Goal: Information Seeking & Learning: Compare options

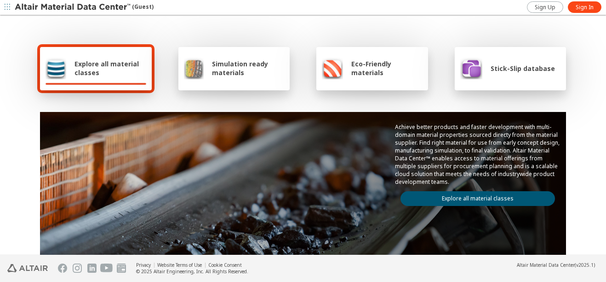
click at [102, 79] on div "Explore all material classes" at bounding box center [96, 68] width 101 height 22
click at [584, 10] on span "Sign In" at bounding box center [585, 7] width 18 height 7
click at [98, 56] on div "Explore all material classes" at bounding box center [96, 68] width 112 height 43
click at [225, 69] on span "Simulation ready materials" at bounding box center [248, 67] width 72 height 17
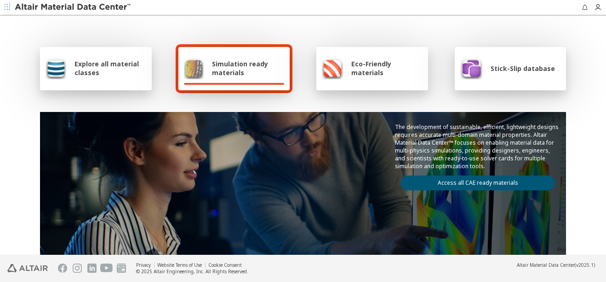
click at [75, 75] on span "Explore all material classes" at bounding box center [111, 67] width 72 height 17
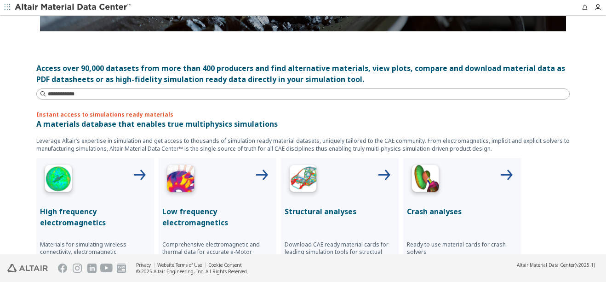
scroll to position [230, 0]
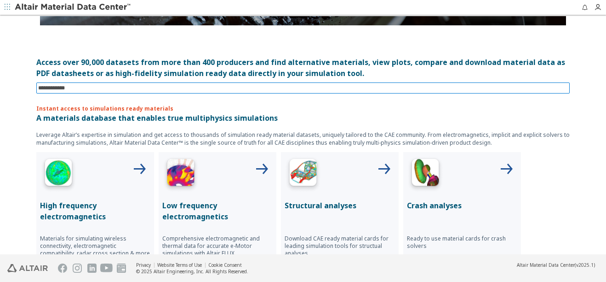
click at [104, 87] on input at bounding box center [304, 88] width 532 height 10
type input "********"
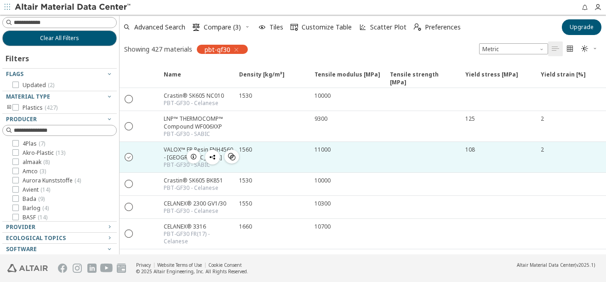
click at [131, 153] on icon "" at bounding box center [129, 156] width 8 height 8
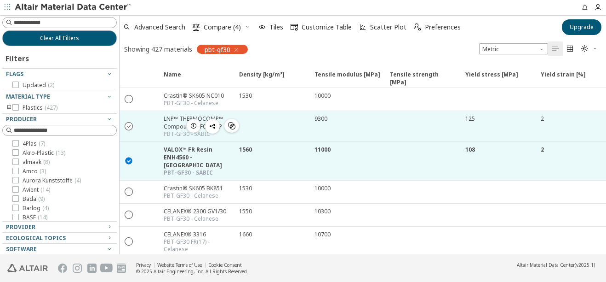
click at [129, 123] on icon "" at bounding box center [129, 125] width 8 height 8
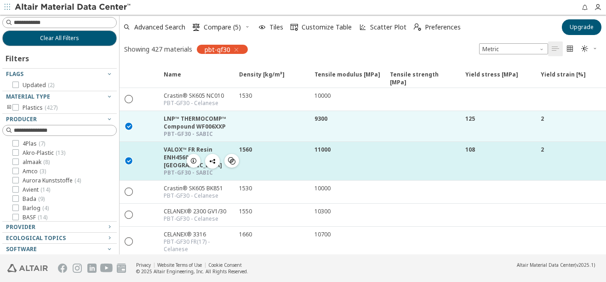
scroll to position [46, 0]
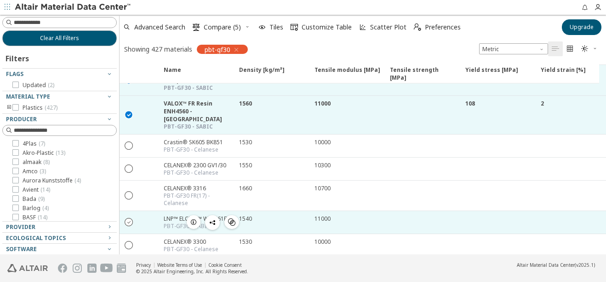
click at [133, 218] on icon "" at bounding box center [129, 221] width 8 height 8
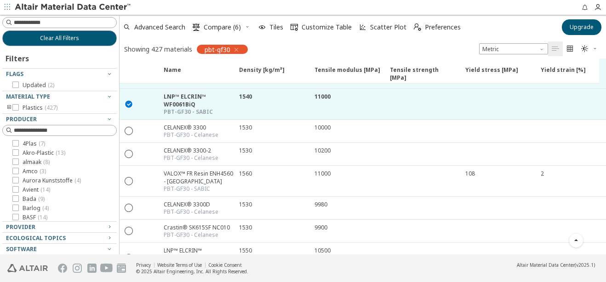
scroll to position [184, 0]
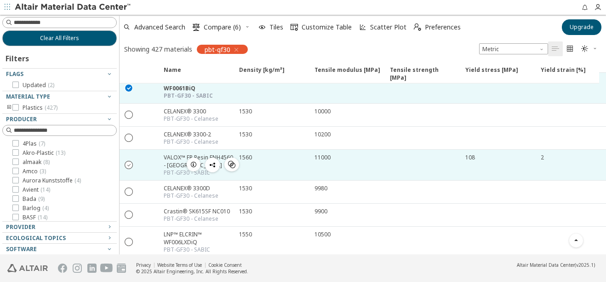
click at [133, 160] on icon "" at bounding box center [129, 164] width 8 height 8
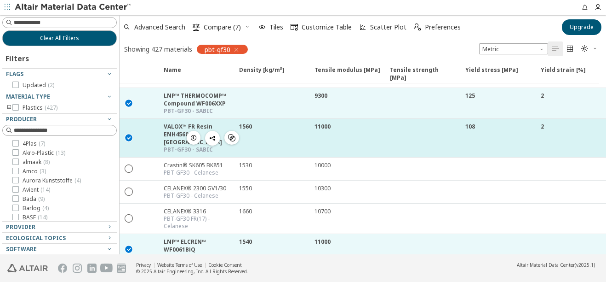
scroll to position [0, 0]
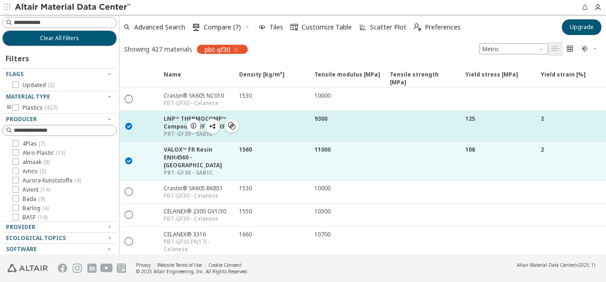
click at [128, 127] on icon "" at bounding box center [129, 125] width 8 height 8
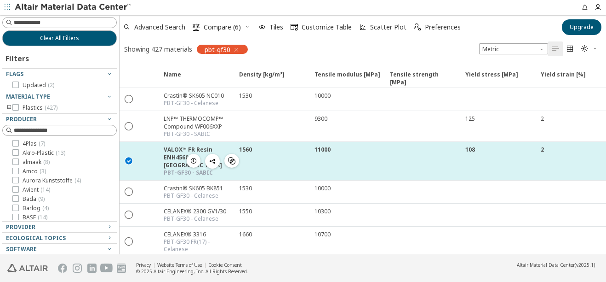
click at [132, 152] on div " " at bounding box center [129, 160] width 18 height 17
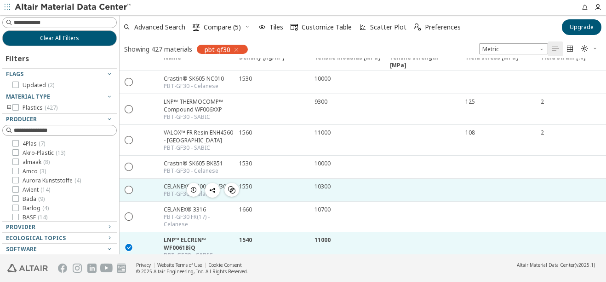
scroll to position [46, 0]
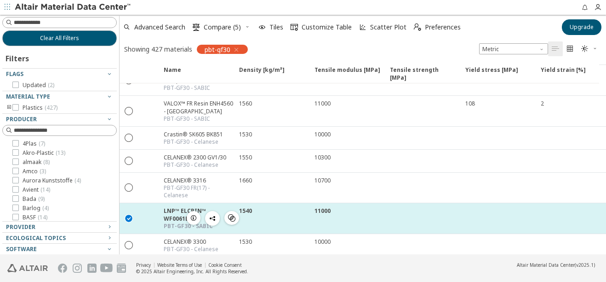
click at [151, 215] on div at bounding box center [148, 218] width 20 height 30
click at [130, 217] on icon "" at bounding box center [129, 218] width 8 height 8
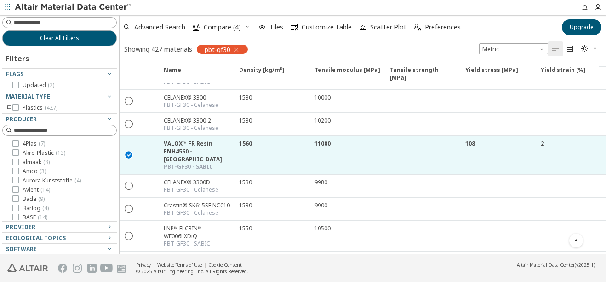
scroll to position [184, 0]
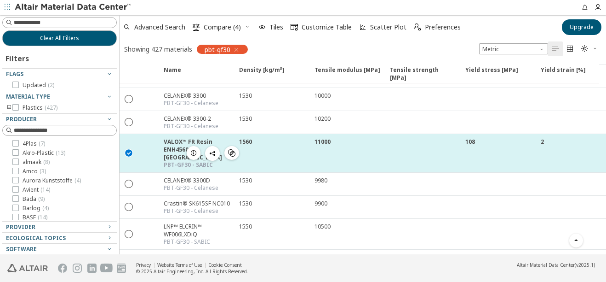
click at [127, 156] on icon "" at bounding box center [129, 152] width 8 height 8
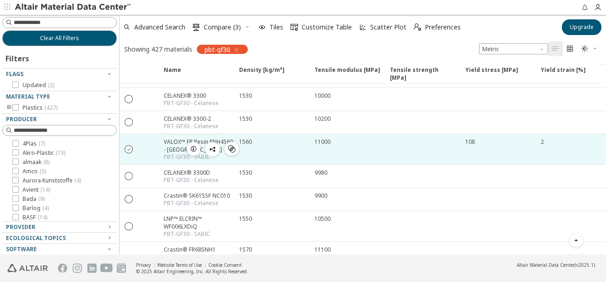
click at [132, 153] on icon "" at bounding box center [129, 148] width 8 height 8
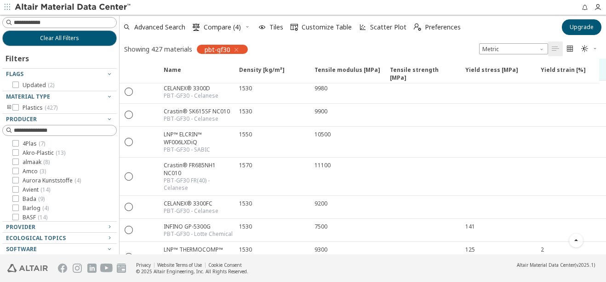
scroll to position [322, 0]
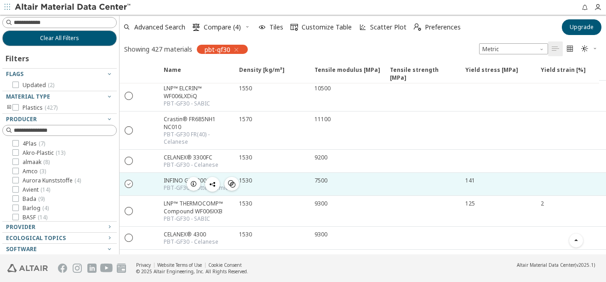
click at [129, 184] on icon "" at bounding box center [129, 183] width 8 height 8
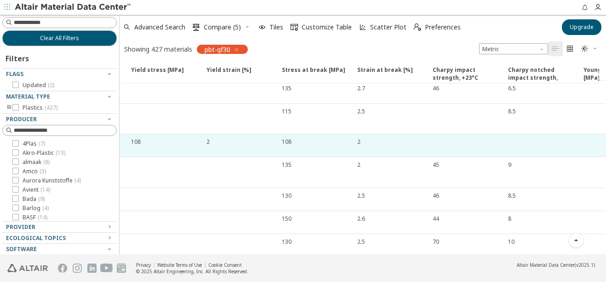
scroll to position [0, 0]
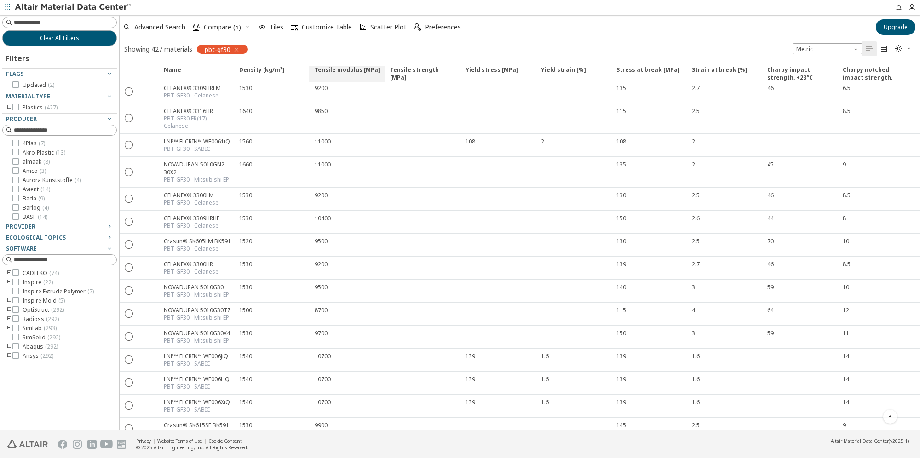
drag, startPoint x: 298, startPoint y: 66, endPoint x: 359, endPoint y: 66, distance: 61.2
click at [359, 66] on div "Name Density [kg/m³] Density [kg/m³] ISO 1183 Tensile modulus [MPa] Tensile mod…" at bounding box center [630, 70] width 1020 height 25
drag, startPoint x: 353, startPoint y: 70, endPoint x: 263, endPoint y: 71, distance: 90.2
click at [263, 73] on div "Name Density [kg/m³] Density [kg/m³] ISO 1183 Tensile modulus [MPa] Tensile mod…" at bounding box center [630, 70] width 1020 height 25
click at [606, 51] on span "Metric" at bounding box center [827, 48] width 69 height 11
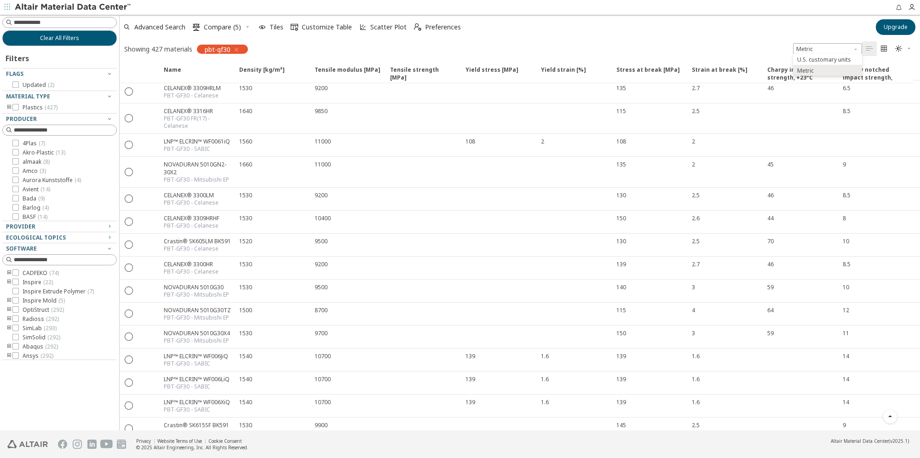
click at [606, 40] on div "Showing 427 materials pbt-gf30 Metric   " at bounding box center [520, 48] width 801 height 19
click at [606, 47] on icon "" at bounding box center [884, 48] width 7 height 7
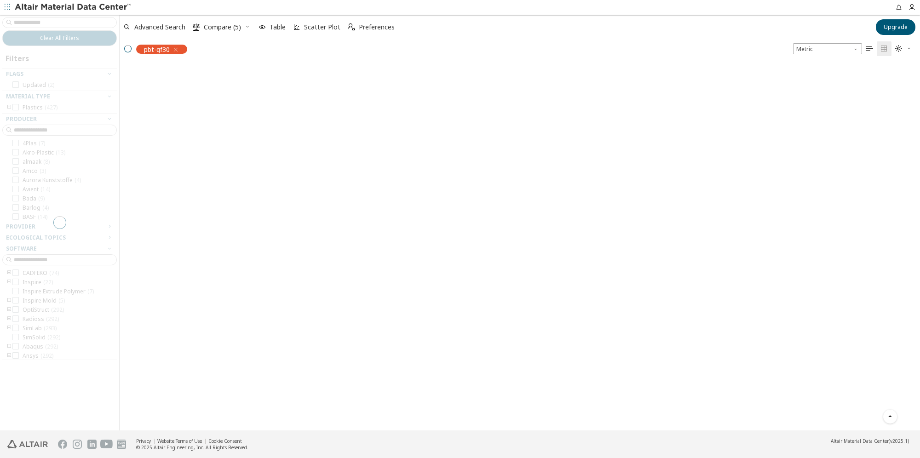
click at [256, 74] on div at bounding box center [520, 244] width 801 height 372
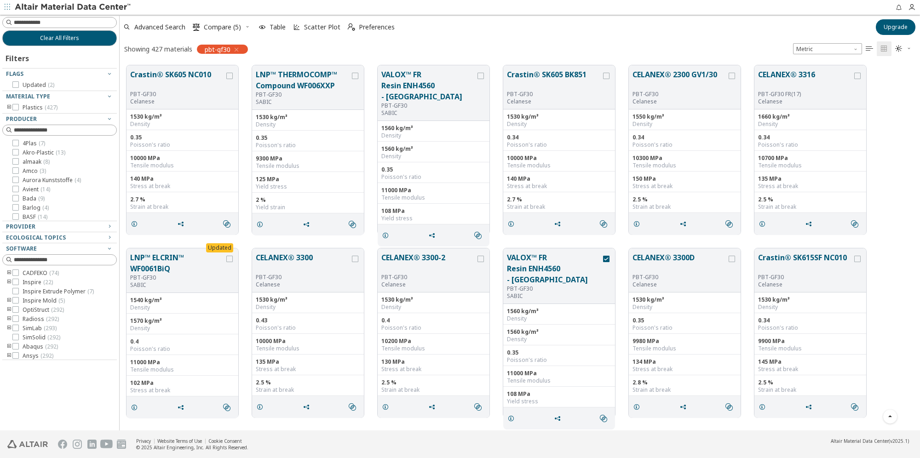
click at [15, 216] on div at bounding box center [57, 218] width 110 height 5
click at [15, 219] on div at bounding box center [57, 218] width 110 height 5
click at [17, 156] on icon at bounding box center [15, 158] width 6 height 6
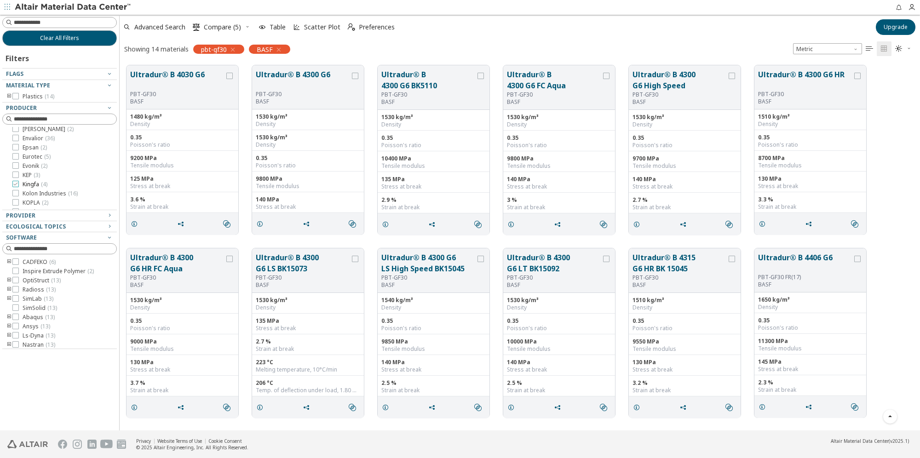
click at [34, 186] on span "Kingfa ( 4 )" at bounding box center [35, 184] width 25 height 7
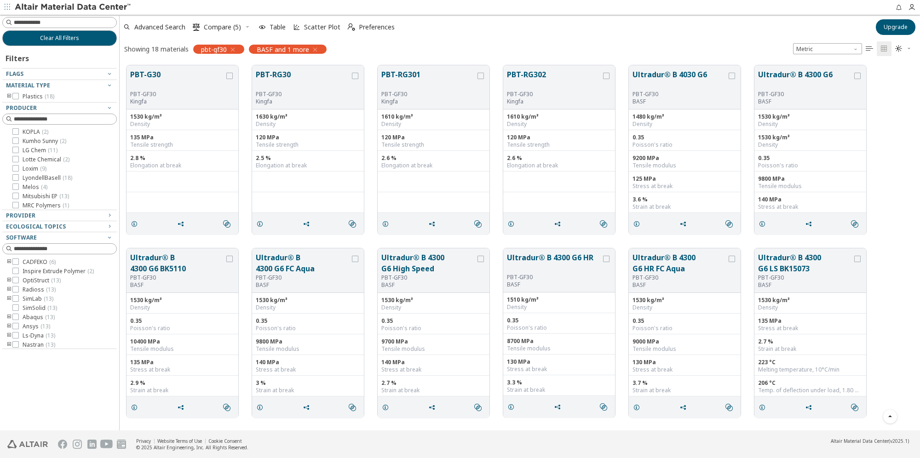
scroll to position [243, 0]
click at [51, 139] on span "Lotte Chemical ( 2 )" at bounding box center [46, 138] width 47 height 7
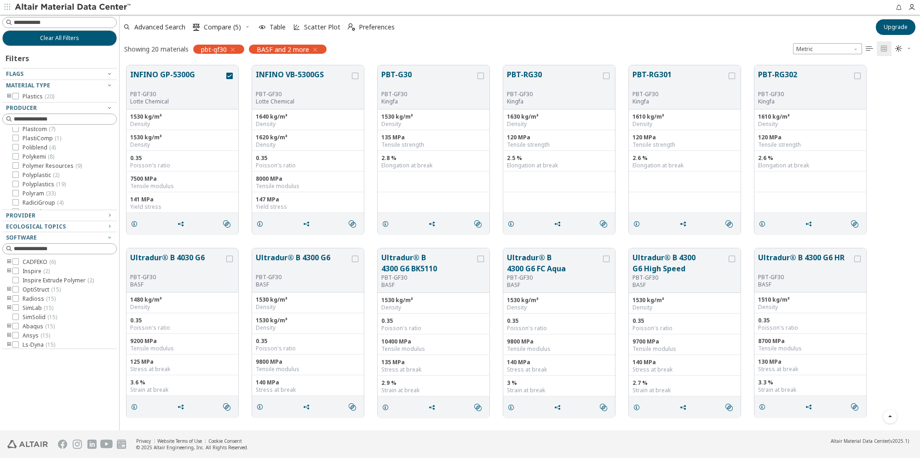
scroll to position [381, 0]
click at [38, 182] on span "SABIC ( 19 )" at bounding box center [37, 184] width 28 height 7
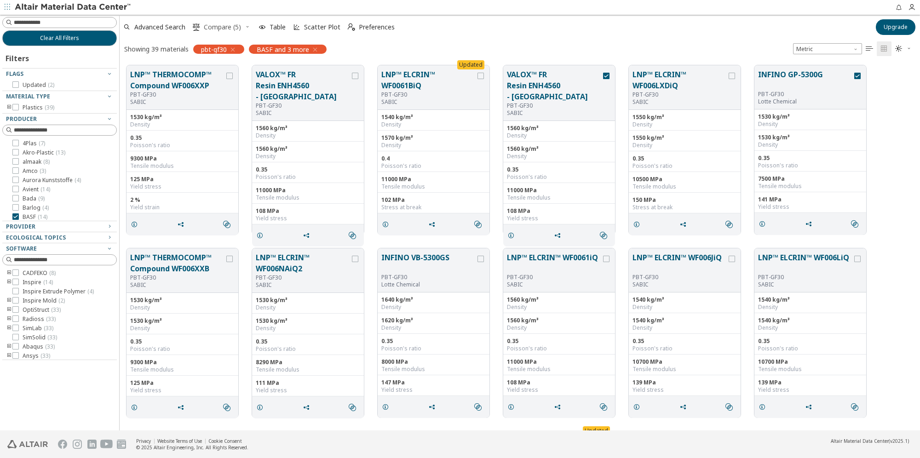
click at [243, 25] on span "Compare (5)" at bounding box center [222, 27] width 41 height 6
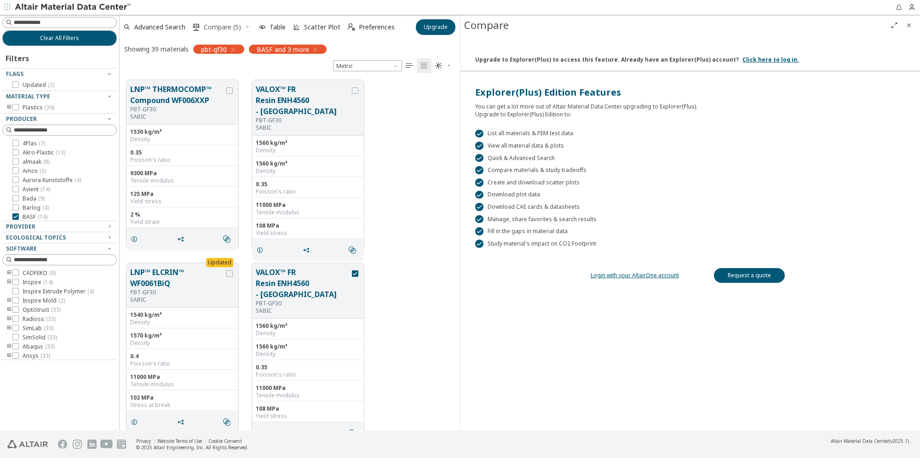
scroll to position [351, 333]
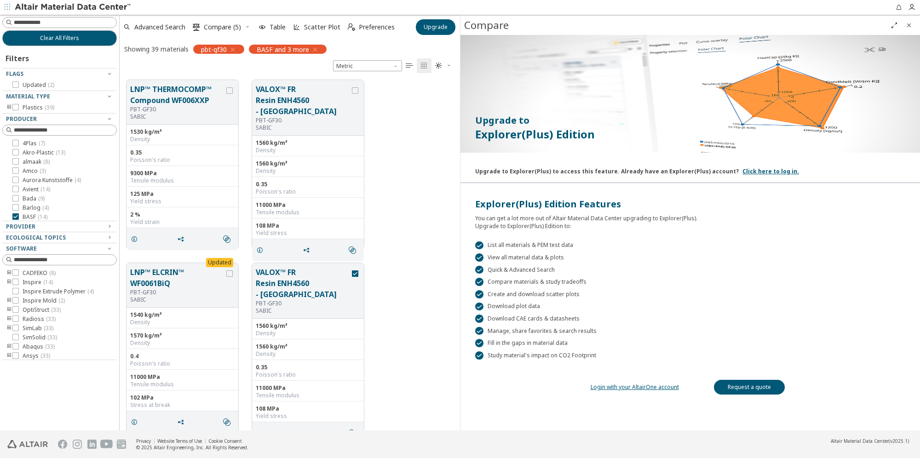
click at [246, 24] on icon "button" at bounding box center [248, 27] width 6 height 6
click at [244, 46] on span "Clear Selections" at bounding box center [236, 45] width 64 height 15
click at [606, 24] on icon "Close" at bounding box center [909, 25] width 7 height 7
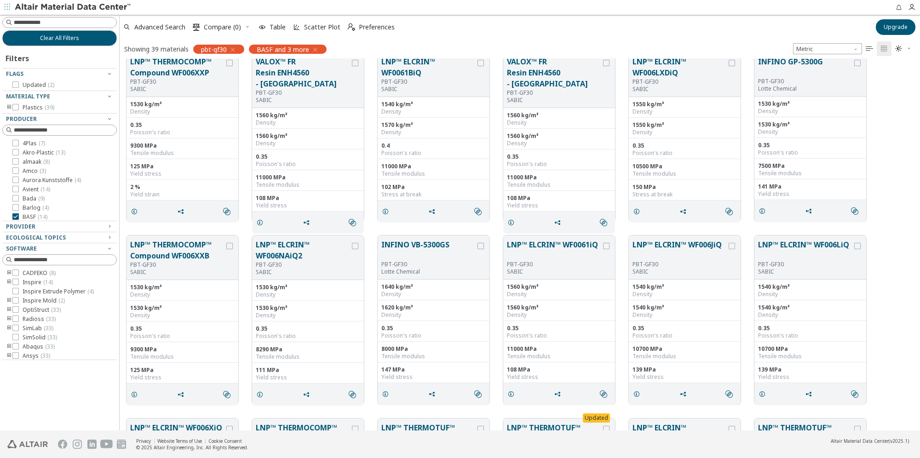
scroll to position [0, 0]
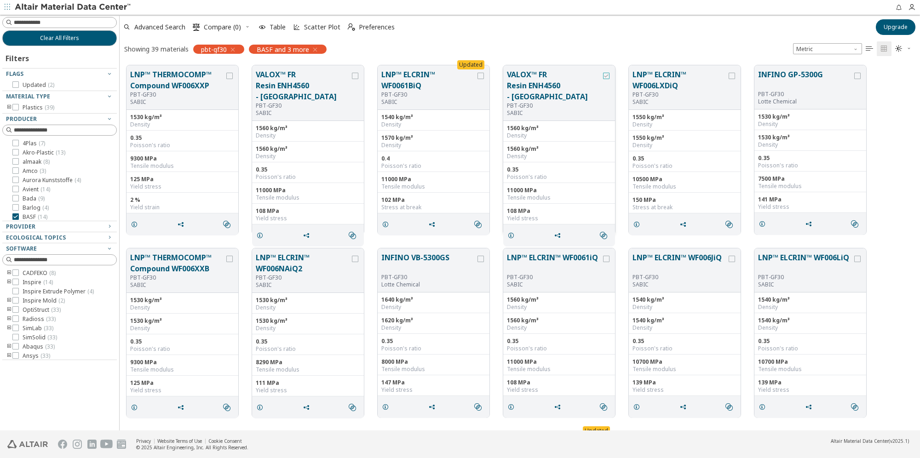
click at [606, 75] on icon "grid" at bounding box center [606, 76] width 6 height 6
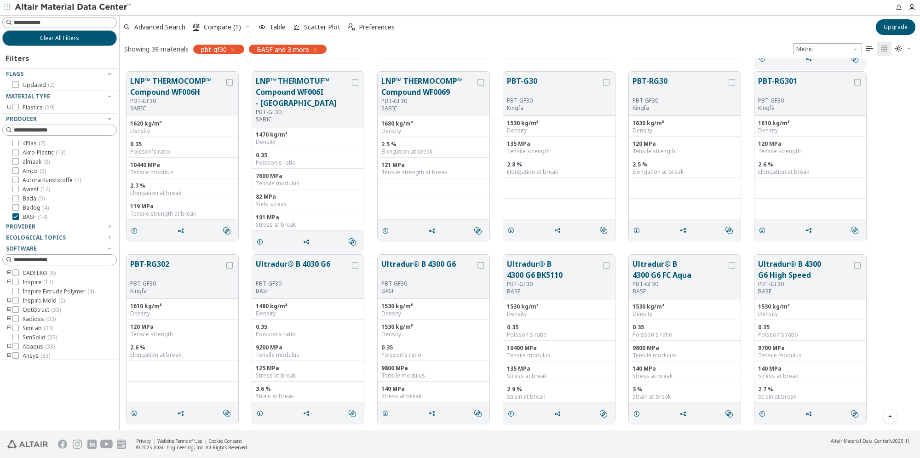
scroll to position [598, 0]
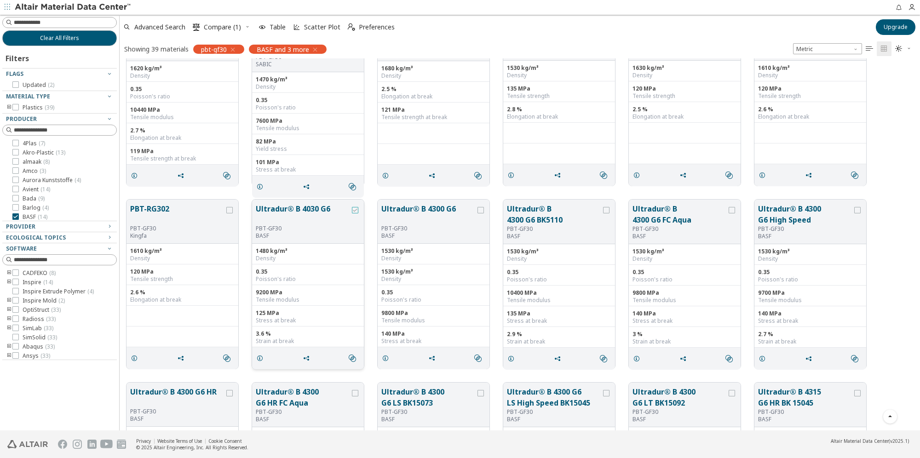
click at [355, 210] on icon "grid" at bounding box center [355, 210] width 6 height 6
click at [481, 211] on icon "grid" at bounding box center [481, 210] width 6 height 6
click at [606, 210] on label "grid" at bounding box center [607, 210] width 8 height 6
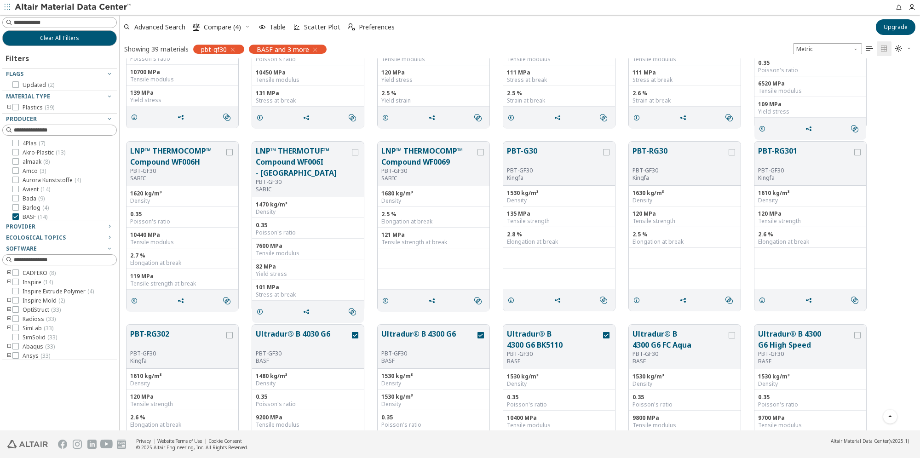
scroll to position [552, 0]
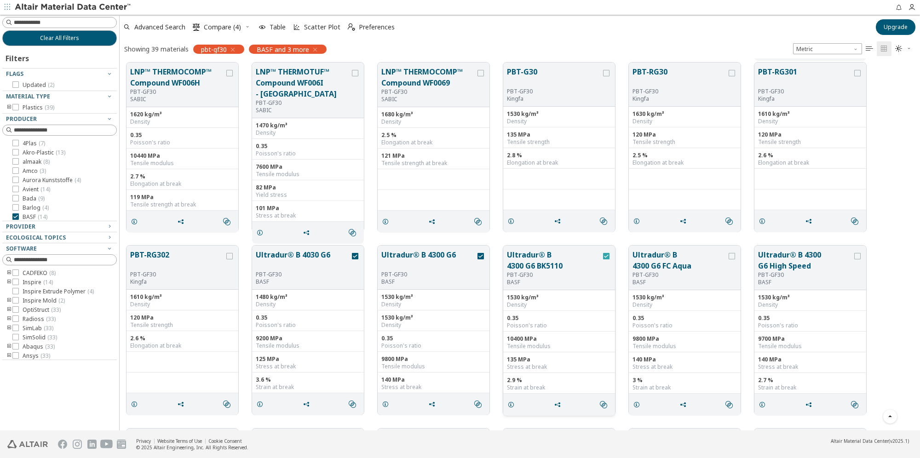
click at [606, 257] on icon "grid" at bounding box center [606, 256] width 6 height 6
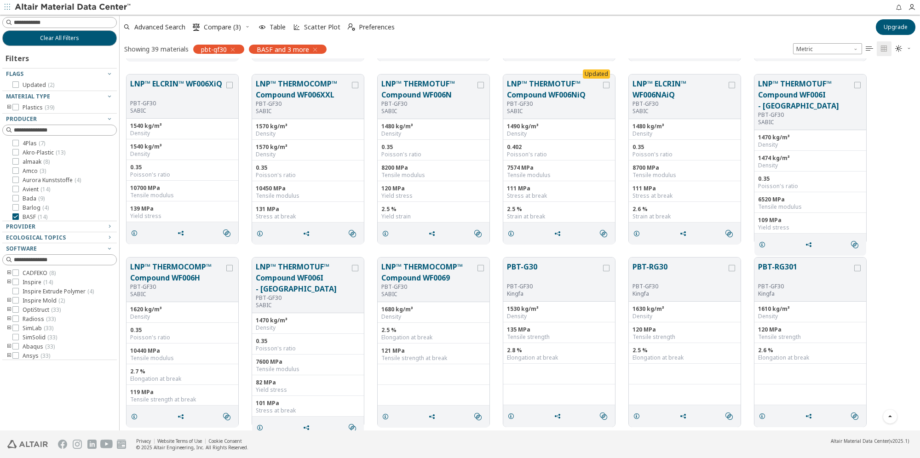
scroll to position [81, 0]
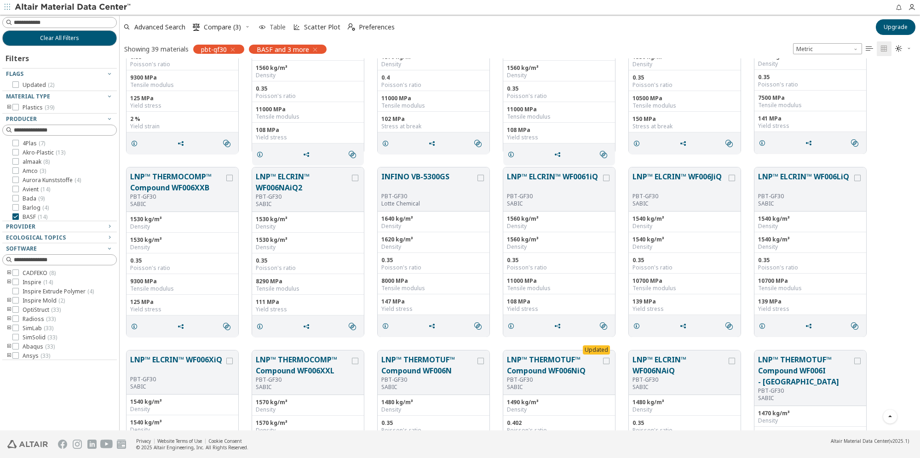
click at [279, 26] on span "Table" at bounding box center [278, 27] width 16 height 6
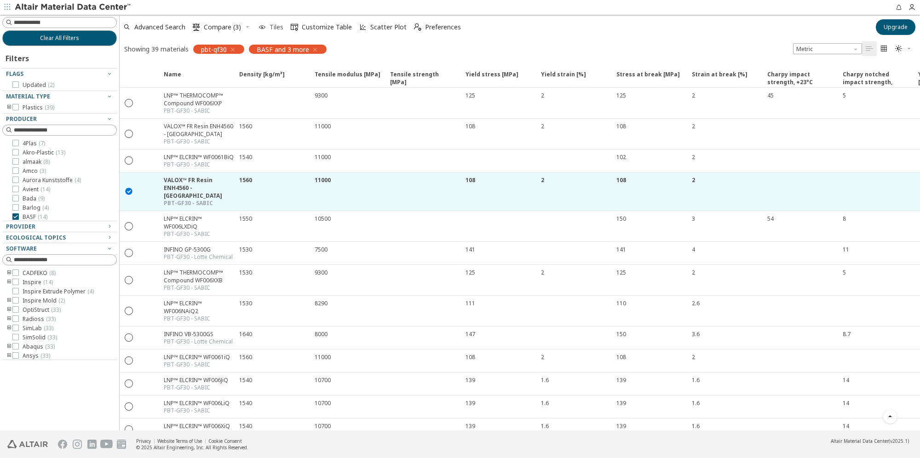
click at [271, 26] on span "Tiles" at bounding box center [277, 27] width 14 height 6
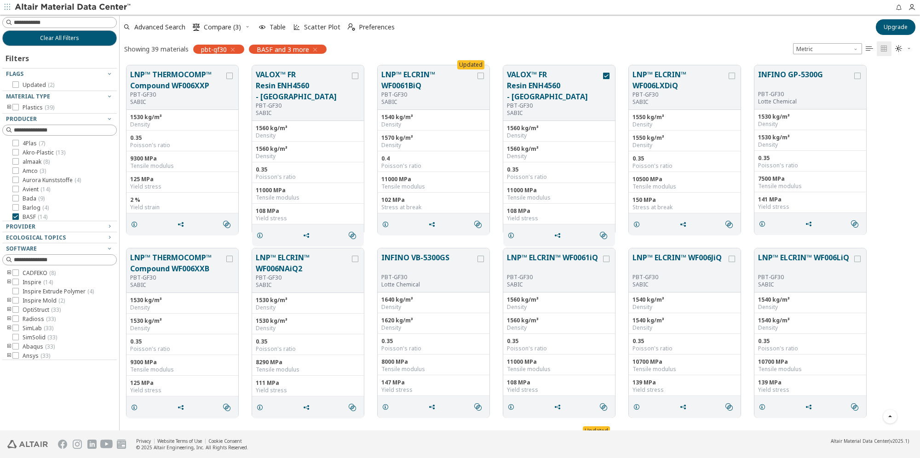
scroll to position [7, 7]
click at [323, 28] on span "Scatter Plot" at bounding box center [322, 27] width 36 height 6
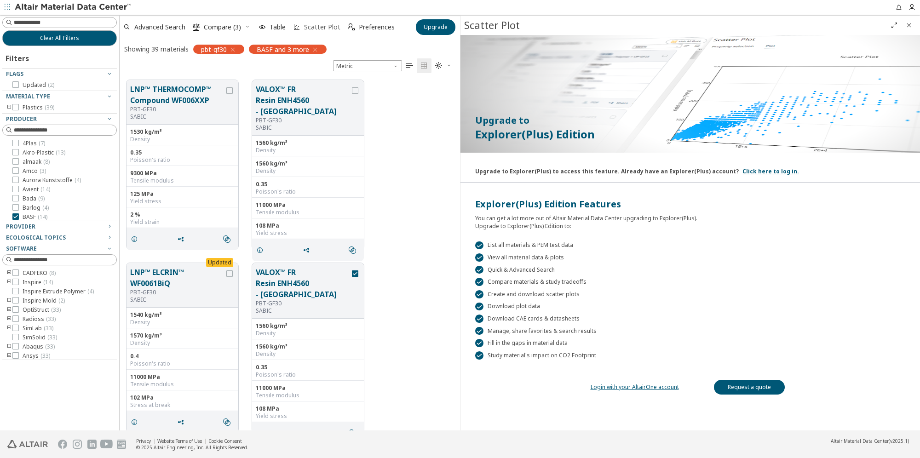
scroll to position [351, 333]
click at [606, 281] on link "Request a quote" at bounding box center [749, 387] width 71 height 15
click at [421, 104] on div "LNP™ THERMOCOMP™ Compound WF006XXP PBT-GF30 SABIC 1530 kg/m³ Density 0.35 Poiss…" at bounding box center [290, 164] width 341 height 183
click at [606, 25] on span "Close" at bounding box center [909, 25] width 11 height 15
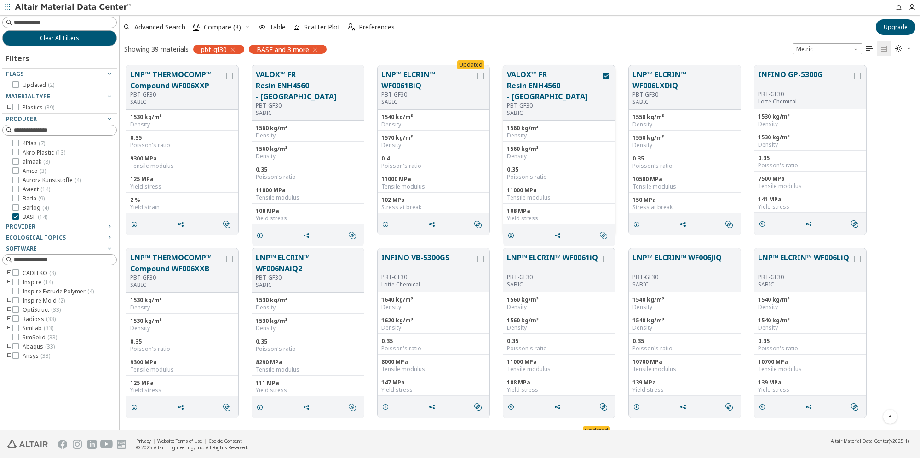
scroll to position [366, 793]
click at [514, 232] on icon "grid" at bounding box center [511, 235] width 7 height 7
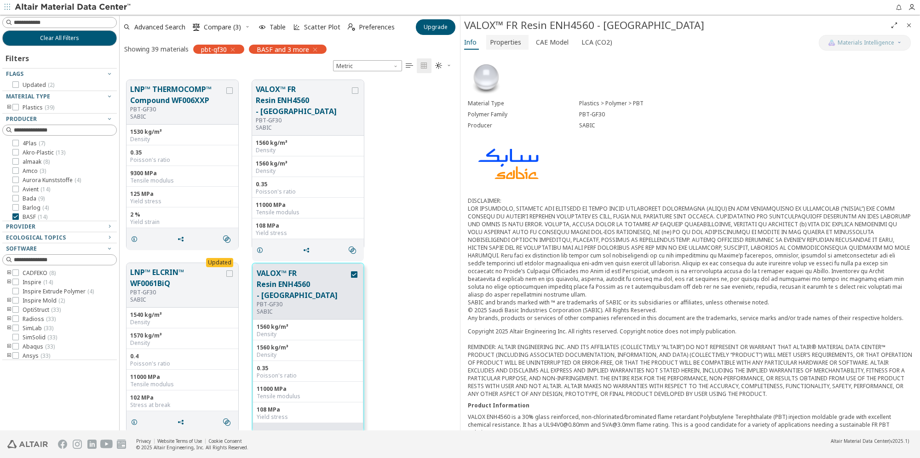
click at [517, 44] on span "Properties" at bounding box center [505, 42] width 31 height 15
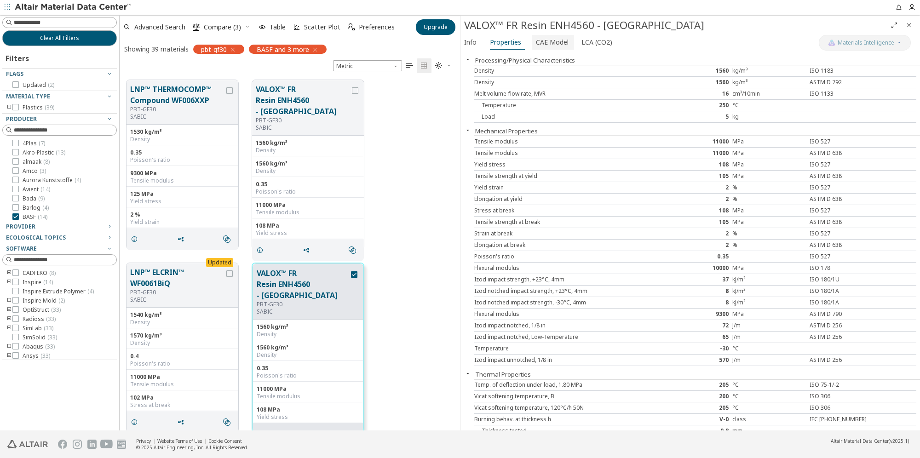
click at [548, 41] on span "CAE Model" at bounding box center [552, 42] width 33 height 15
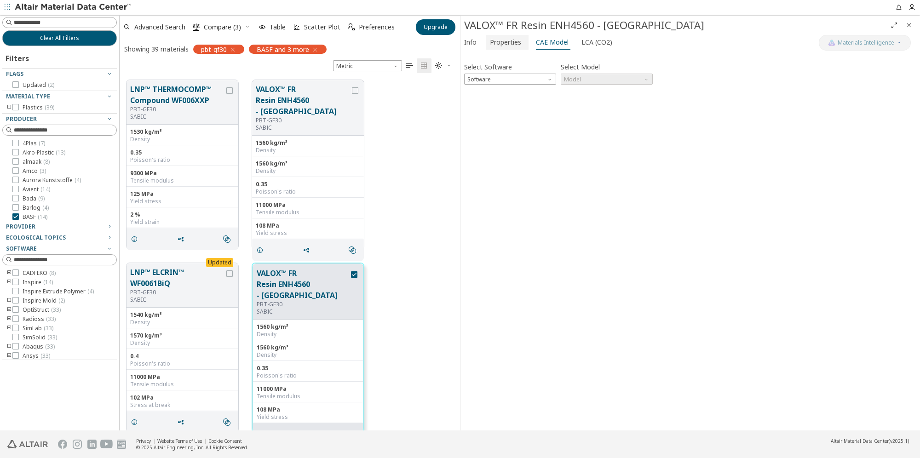
click at [511, 42] on span "Properties" at bounding box center [505, 42] width 31 height 15
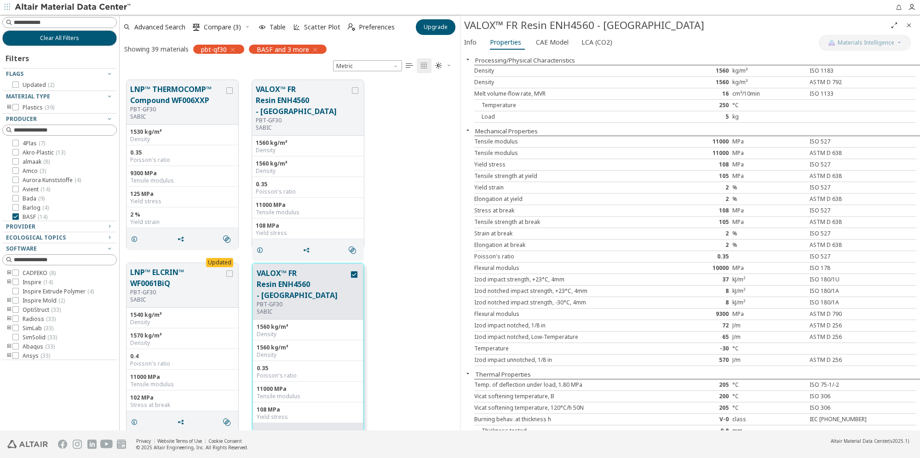
drag, startPoint x: 424, startPoint y: 210, endPoint x: 428, endPoint y: 199, distance: 11.4
click at [424, 210] on div "LNP™ THERMOCOMP™ Compound WF006XXP PBT-GF30 SABIC 1530 kg/m³ Density 0.35 Poiss…" at bounding box center [290, 164] width 341 height 183
click at [606, 27] on icon "Close" at bounding box center [909, 25] width 7 height 7
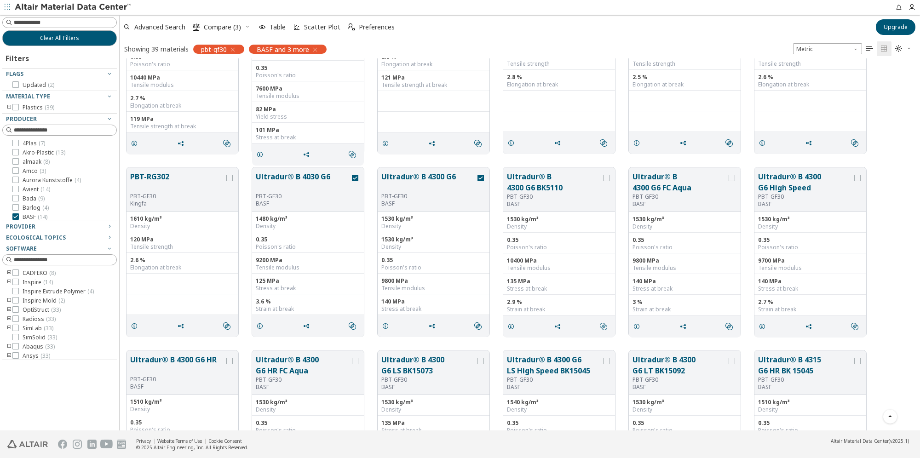
scroll to position [644, 0]
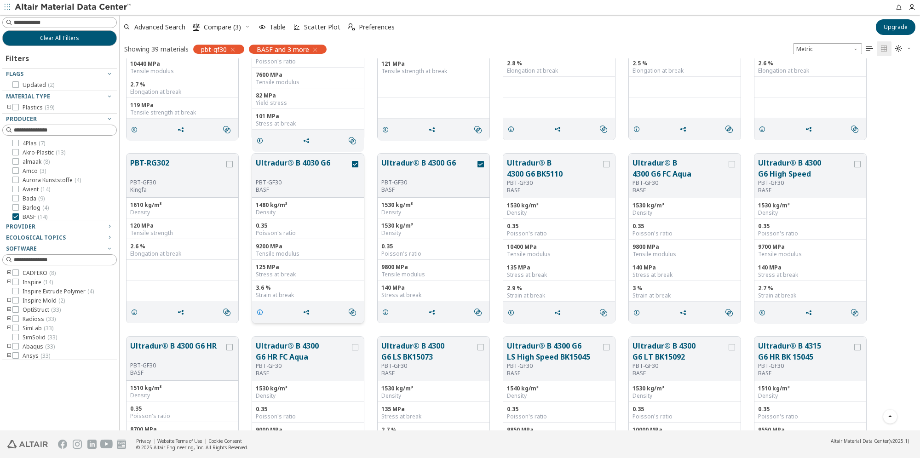
click at [263, 281] on icon "grid" at bounding box center [259, 312] width 7 height 7
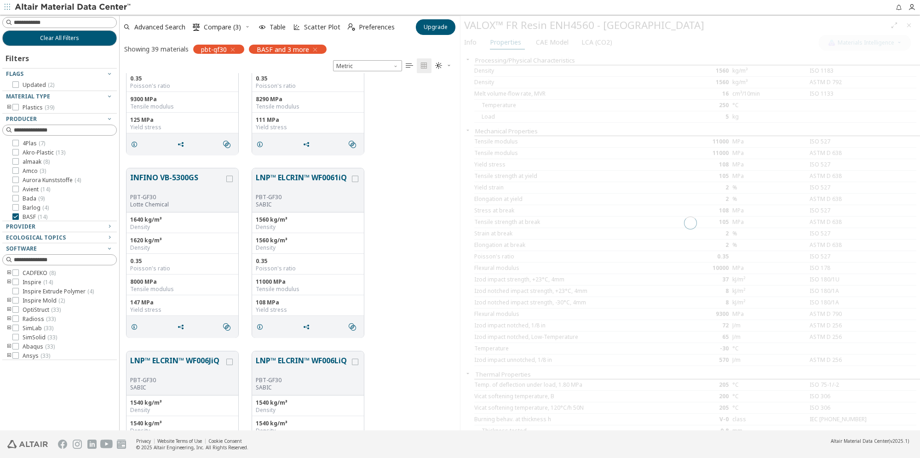
scroll to position [2026, 0]
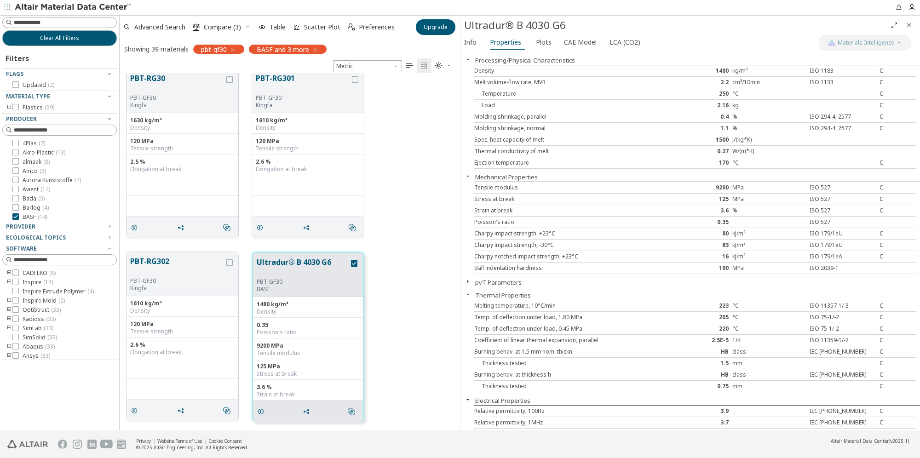
drag, startPoint x: 407, startPoint y: 277, endPoint x: 368, endPoint y: 293, distance: 42.1
click at [407, 277] on div "PBT-RG302 PBT-GF30 Kingfa 1610 kg/m³ Density 120 MPa Tensile strength 2.6 % Elo…" at bounding box center [290, 336] width 341 height 183
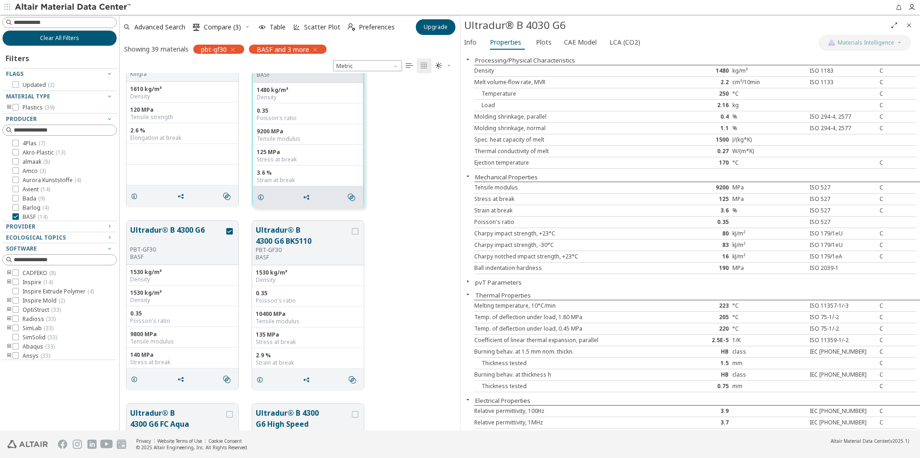
scroll to position [2256, 0]
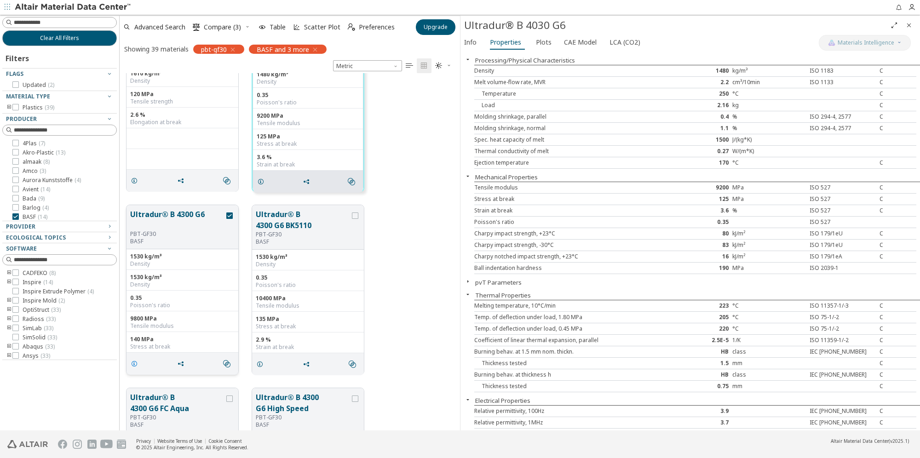
click at [133, 281] on icon "grid" at bounding box center [134, 363] width 7 height 7
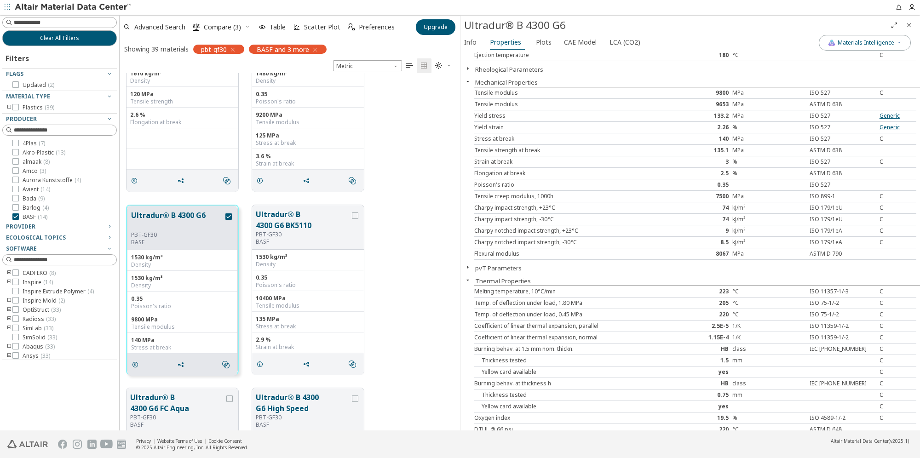
scroll to position [138, 0]
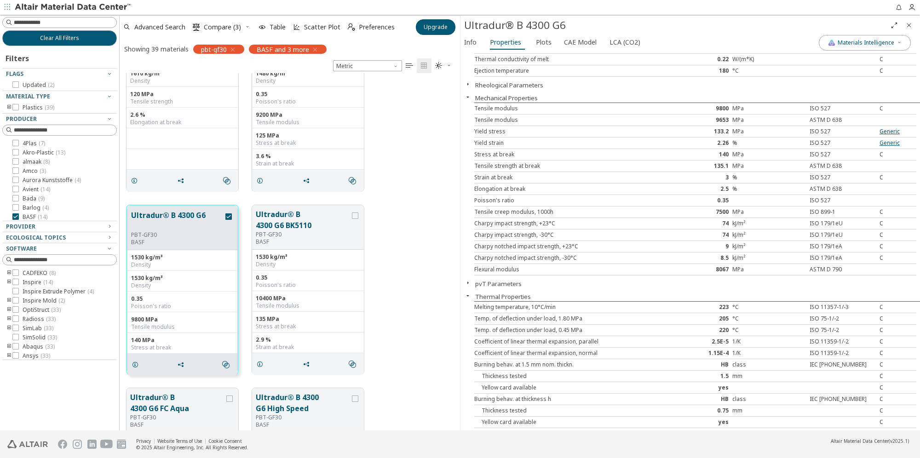
click at [409, 66] on icon "" at bounding box center [409, 65] width 7 height 7
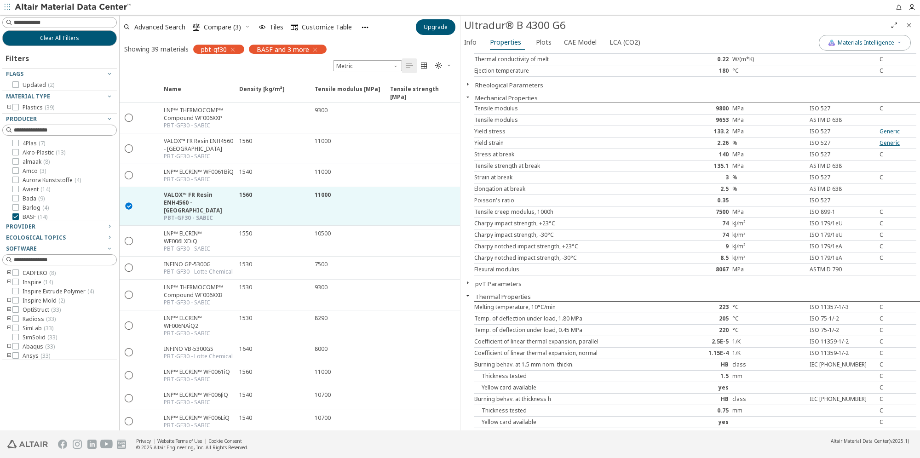
click at [606, 23] on span "Close" at bounding box center [909, 25] width 11 height 15
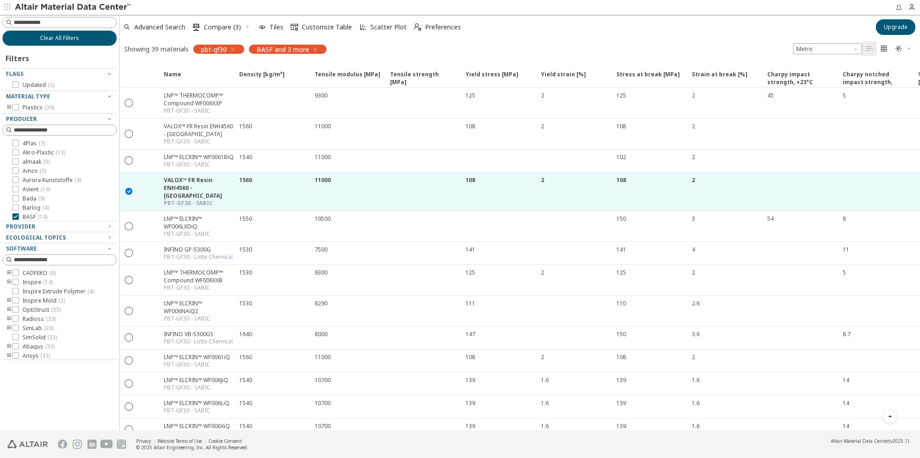
click at [606, 46] on icon "button" at bounding box center [910, 49] width 6 height 6
drag, startPoint x: 474, startPoint y: 42, endPoint x: 431, endPoint y: 43, distance: 43.3
click at [474, 42] on div "Showing 39 materials pbt-gf30 BASF and 3 more Metric   " at bounding box center [520, 48] width 801 height 19
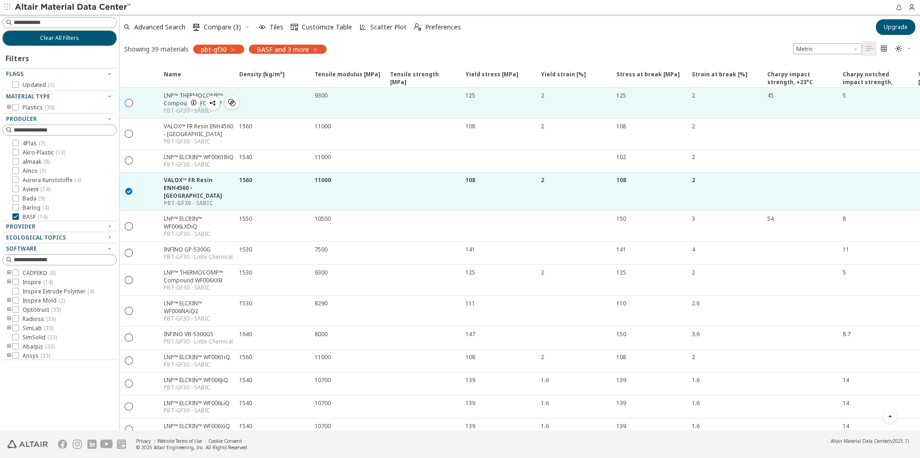
drag, startPoint x: 324, startPoint y: 191, endPoint x: 340, endPoint y: 116, distance: 77.4
click at [340, 116] on div "  LNP™ THERMOCOMP™ Compound WF006XXP PBT-GF30 - SABIC  9300 125 2 125 2 45 5…" at bounding box center [630, 230] width 1020 height 285
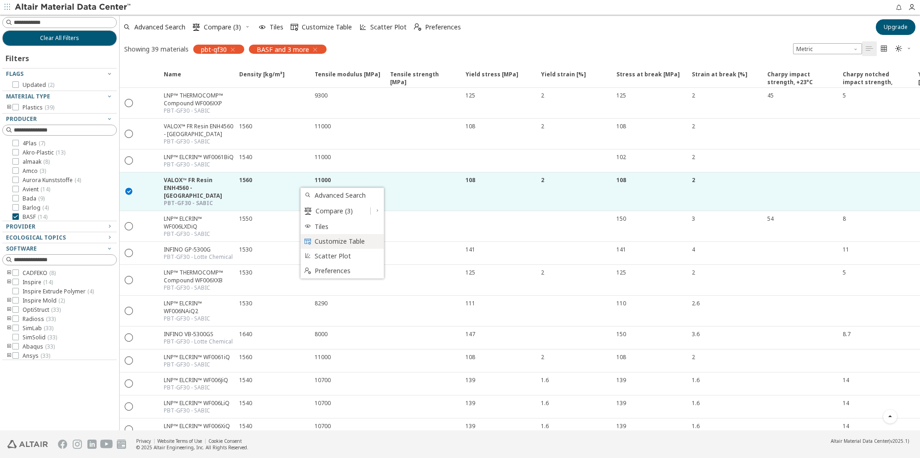
click at [365, 244] on span "Customize Table" at bounding box center [347, 241] width 64 height 15
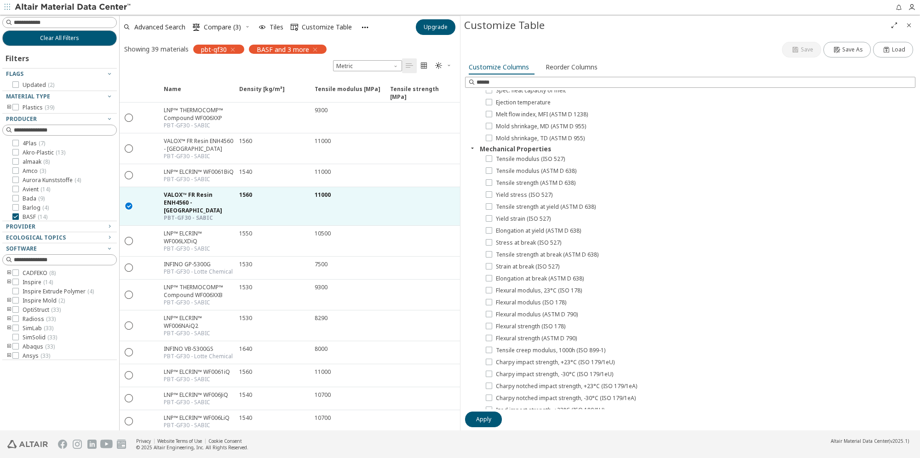
scroll to position [138, 0]
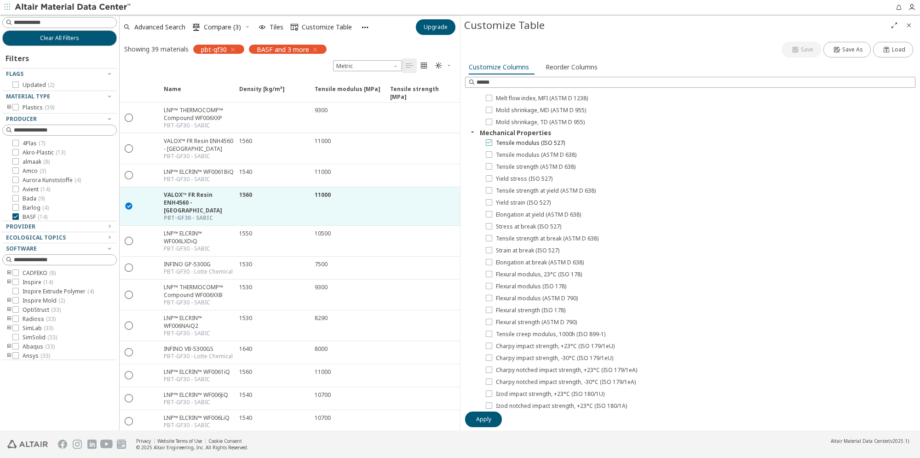
click at [491, 140] on icon at bounding box center [489, 142] width 6 height 6
click at [490, 153] on icon at bounding box center [489, 154] width 6 height 6
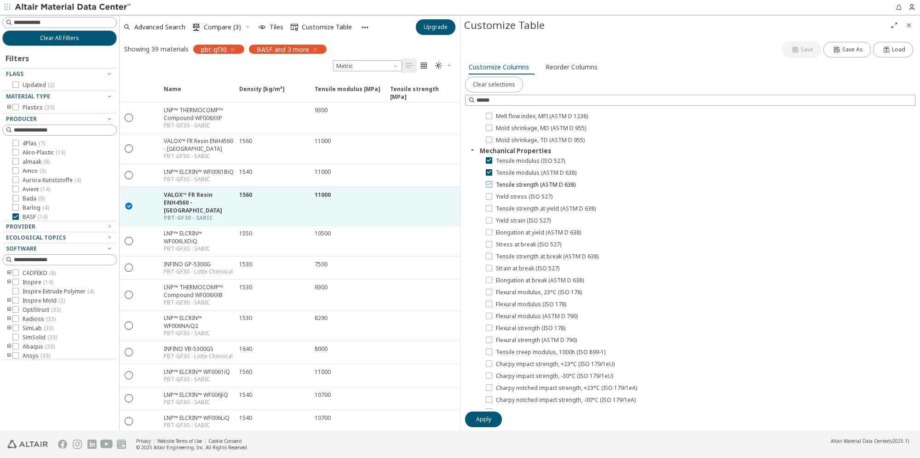
click at [489, 184] on icon at bounding box center [489, 184] width 6 height 6
click at [491, 210] on icon at bounding box center [489, 208] width 6 height 6
click at [488, 194] on icon at bounding box center [489, 196] width 6 height 6
click at [491, 221] on icon at bounding box center [489, 220] width 6 height 6
click at [489, 246] on icon at bounding box center [489, 244] width 6 height 6
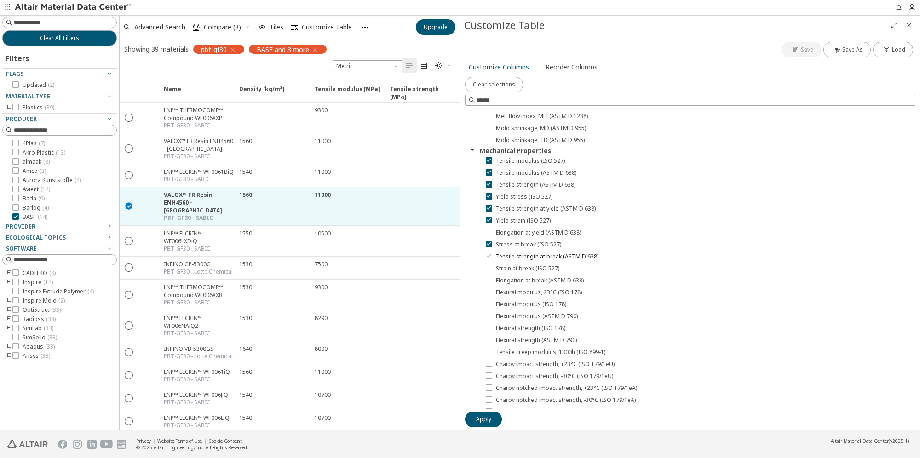
click at [490, 257] on icon at bounding box center [489, 256] width 6 height 6
drag, startPoint x: 488, startPoint y: 269, endPoint x: 489, endPoint y: 274, distance: 5.7
click at [488, 269] on icon at bounding box center [489, 268] width 6 height 6
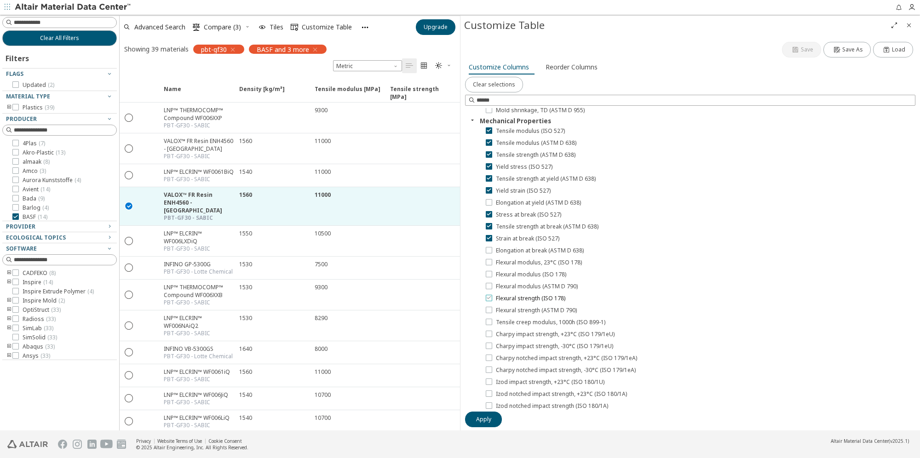
scroll to position [184, 0]
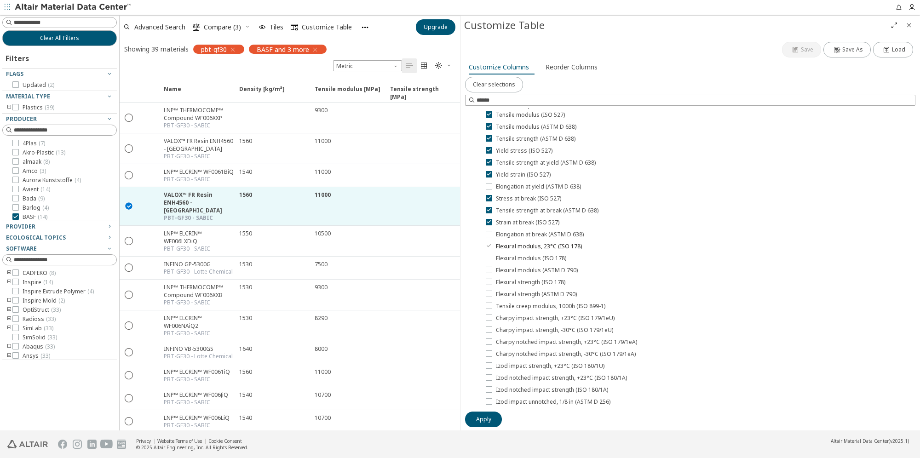
click at [493, 246] on label "Flexural modulus, 23°C (ISO 178)" at bounding box center [534, 246] width 96 height 7
click at [490, 261] on label "Flexural modulus (ISO 178)" at bounding box center [526, 258] width 81 height 7
click at [493, 269] on label "Flexural modulus (ASTM D 790)" at bounding box center [532, 270] width 92 height 7
drag, startPoint x: 488, startPoint y: 270, endPoint x: 489, endPoint y: 265, distance: 5.1
click at [488, 269] on icon at bounding box center [489, 269] width 6 height 6
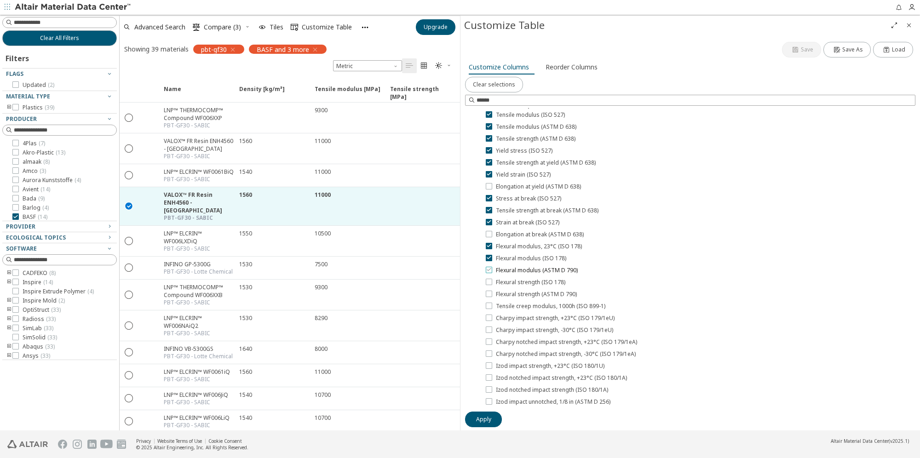
click at [488, 271] on icon at bounding box center [489, 269] width 6 height 6
click at [494, 281] on label "Flexural strength (ISO 178)" at bounding box center [526, 282] width 80 height 7
click at [490, 281] on icon at bounding box center [489, 293] width 6 height 6
click at [490, 270] on icon at bounding box center [489, 271] width 6 height 6
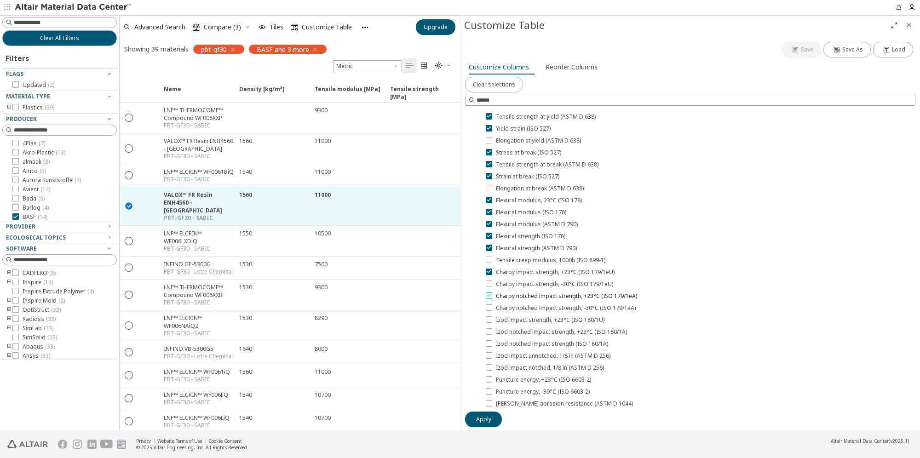
click at [493, 281] on label "Charpy notched impact strength, +23°C (ISO 179/1eA)" at bounding box center [561, 296] width 151 height 7
click at [491, 281] on button "Apply" at bounding box center [483, 420] width 37 height 16
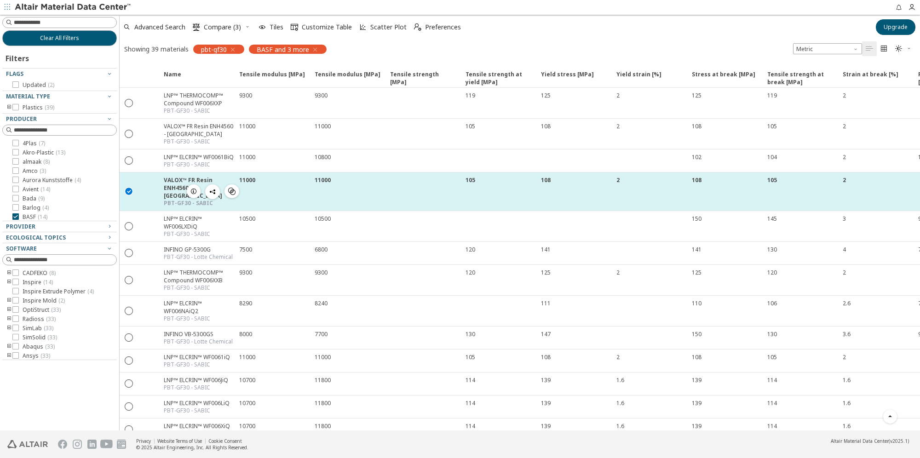
drag, startPoint x: 268, startPoint y: 182, endPoint x: 272, endPoint y: 181, distance: 4.8
click at [272, 181] on div "11000" at bounding box center [274, 180] width 70 height 8
click at [213, 191] on icon "button" at bounding box center [212, 191] width 7 height 7
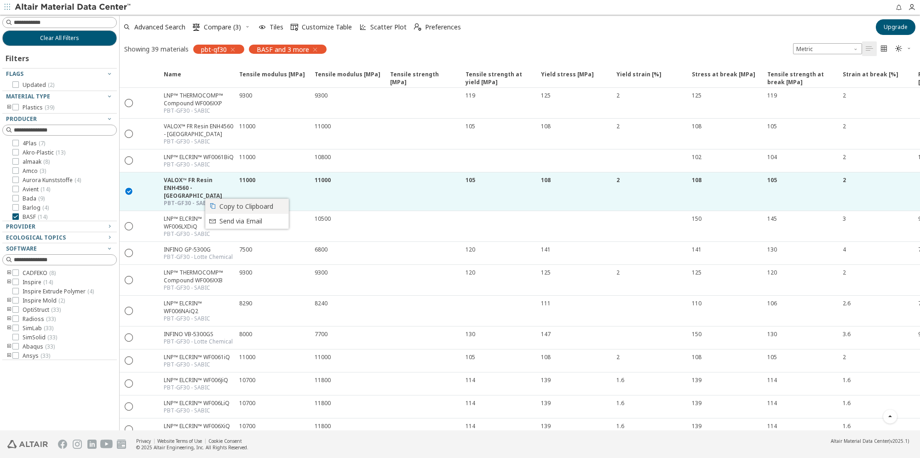
click at [271, 206] on span "Copy to Clipboard" at bounding box center [251, 206] width 64 height 15
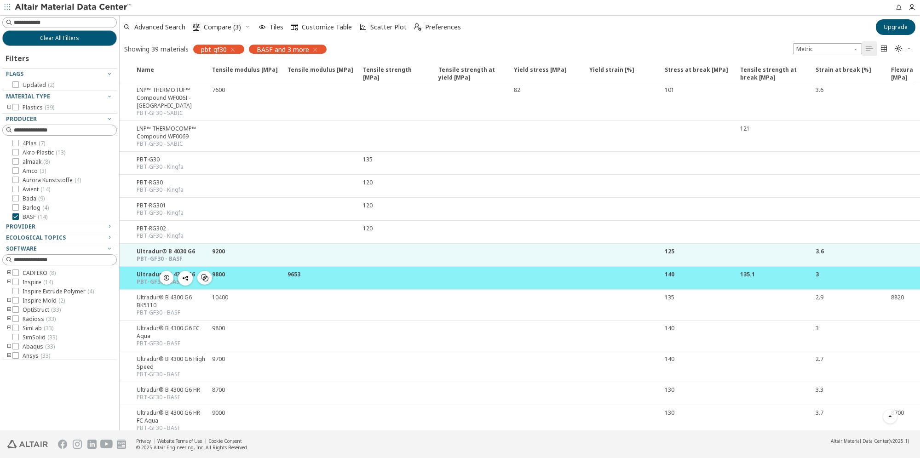
scroll to position [0, 0]
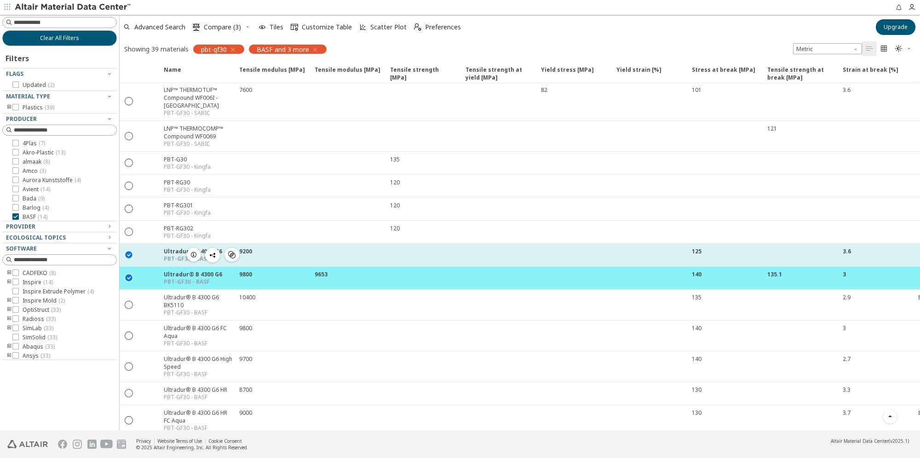
click at [192, 251] on icon "button" at bounding box center [193, 254] width 7 height 7
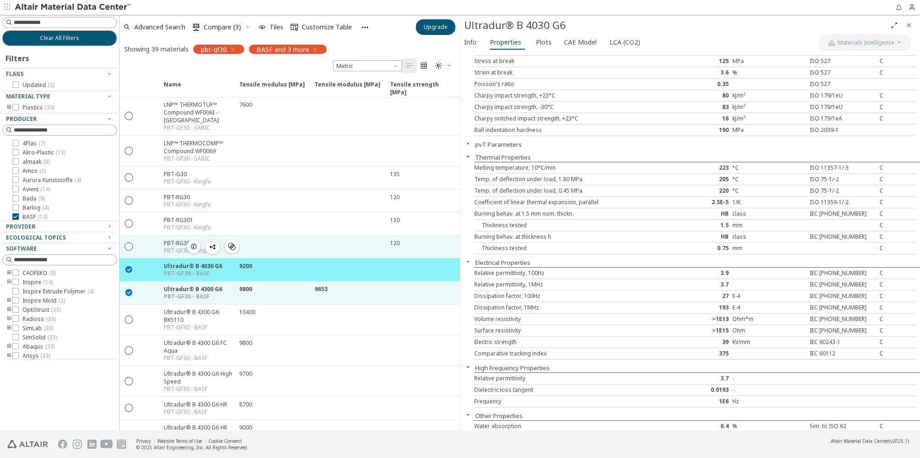
click at [212, 243] on icon "button" at bounding box center [212, 246] width 7 height 7
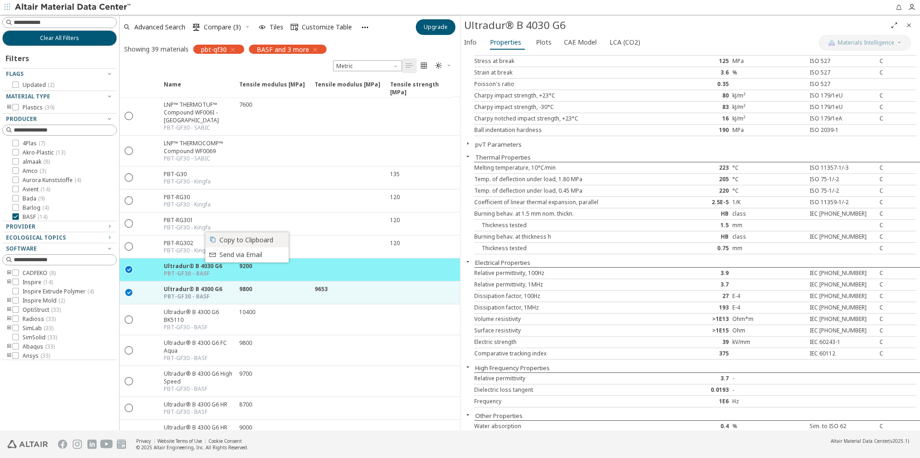
click at [230, 239] on span "Copy to Clipboard" at bounding box center [251, 240] width 64 height 15
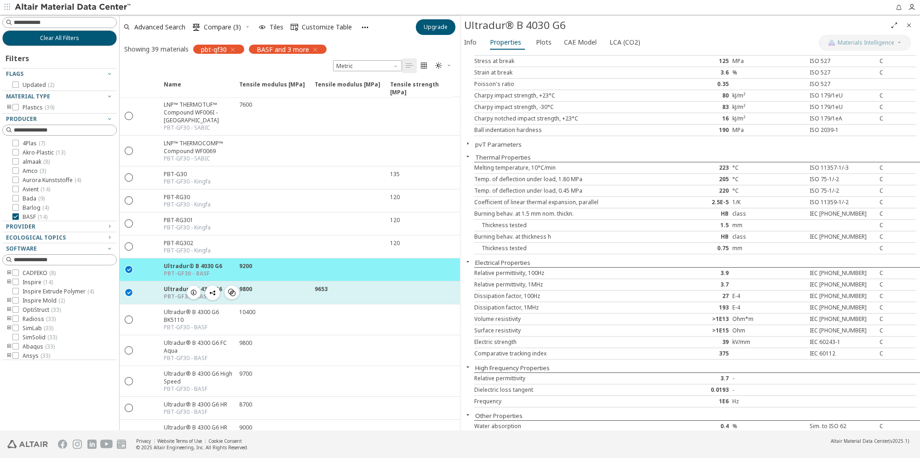
click at [214, 281] on icon "button" at bounding box center [212, 292] width 7 height 7
click at [215, 281] on icon "button" at bounding box center [212, 292] width 7 height 7
click at [214, 281] on icon "button" at bounding box center [212, 292] width 7 height 7
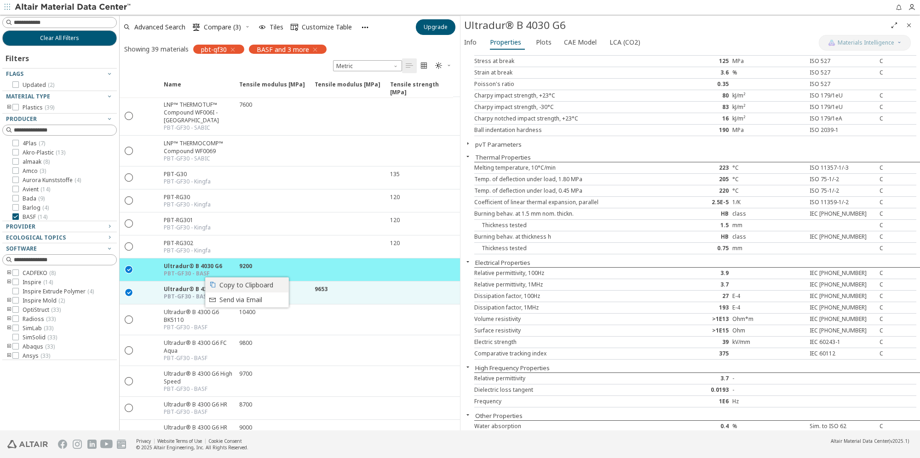
click at [222, 281] on span "Copy to Clipboard" at bounding box center [251, 285] width 64 height 15
drag, startPoint x: 912, startPoint y: 23, endPoint x: 901, endPoint y: 29, distance: 12.2
click at [606, 24] on icon "Close" at bounding box center [909, 25] width 7 height 7
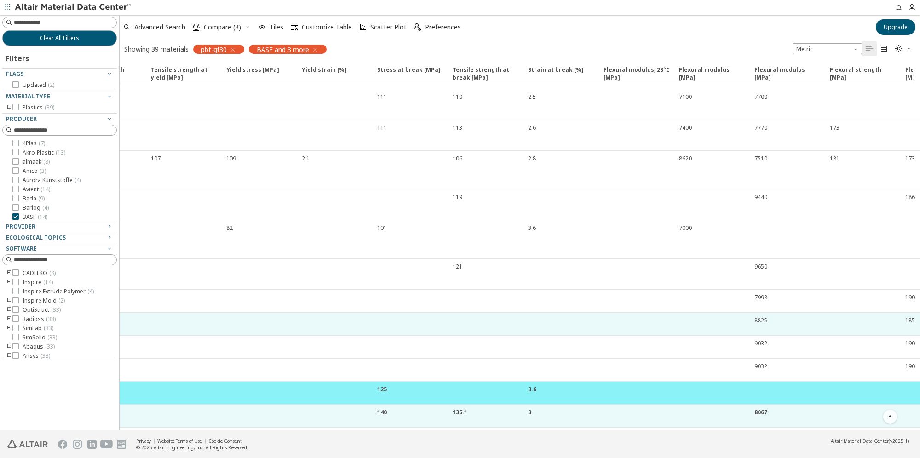
scroll to position [414, 368]
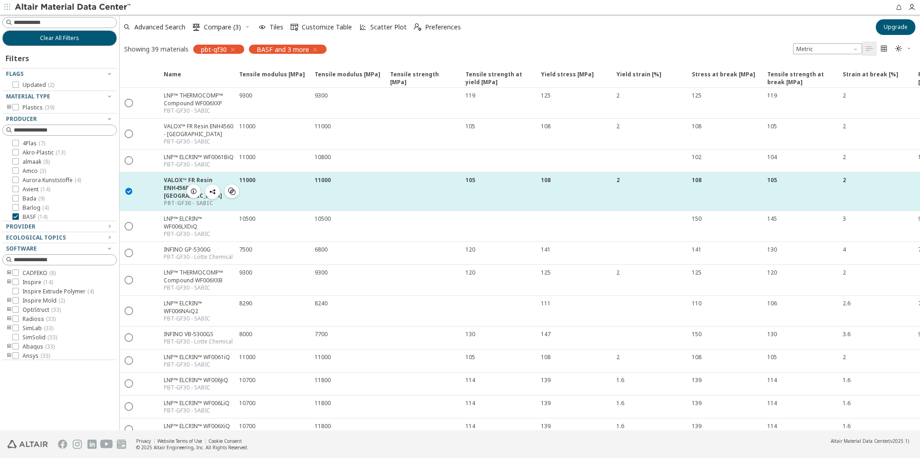
click at [127, 193] on icon "" at bounding box center [129, 191] width 8 height 8
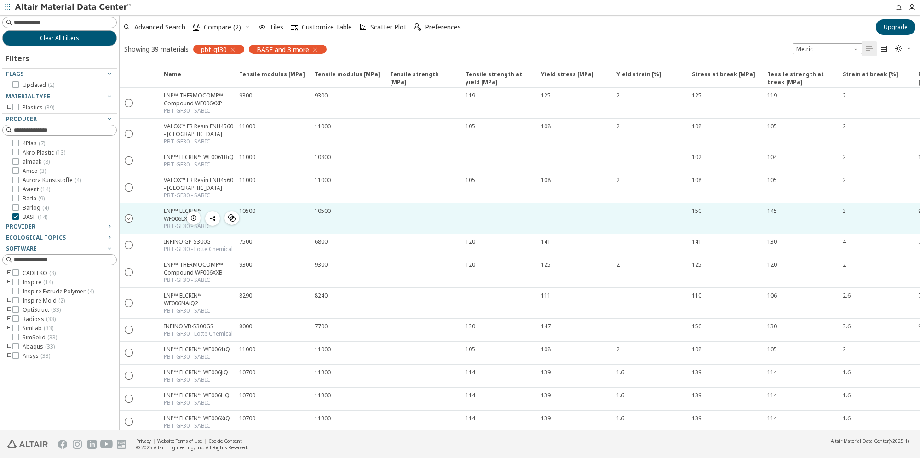
click at [130, 218] on icon "" at bounding box center [129, 218] width 8 height 8
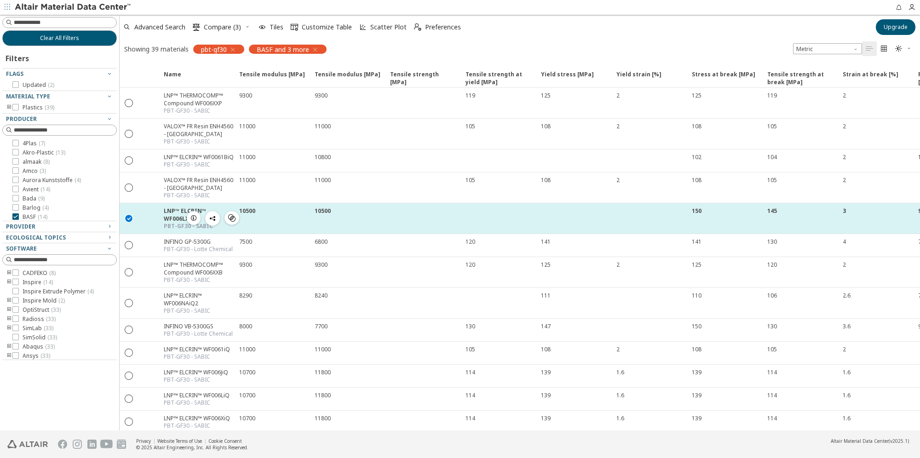
click at [213, 221] on icon "button" at bounding box center [212, 218] width 7 height 7
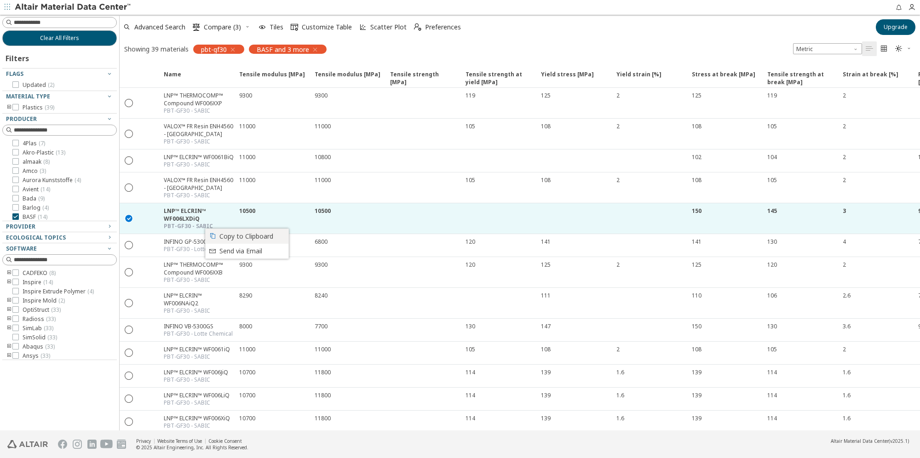
click at [231, 233] on span "Copy to Clipboard" at bounding box center [251, 236] width 64 height 15
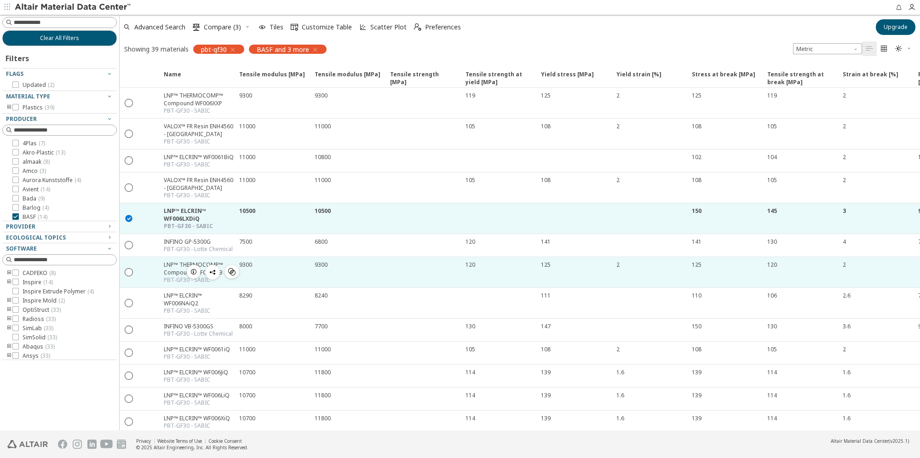
drag, startPoint x: 308, startPoint y: 280, endPoint x: 313, endPoint y: 271, distance: 9.7
click at [308, 280] on div "9300" at bounding box center [271, 272] width 75 height 30
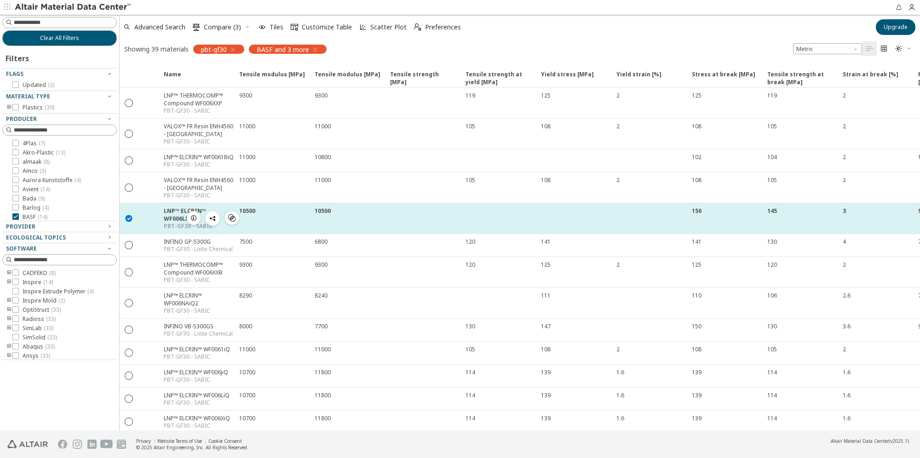
click at [196, 221] on icon "button" at bounding box center [193, 217] width 7 height 7
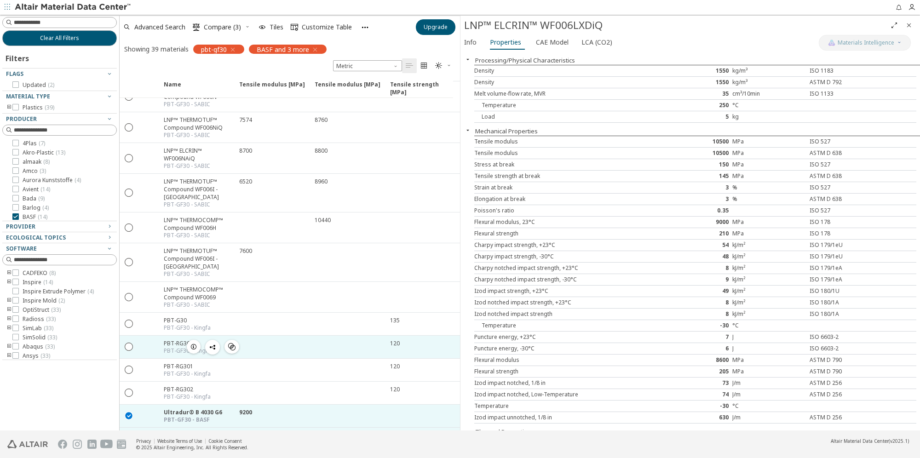
scroll to position [414, 0]
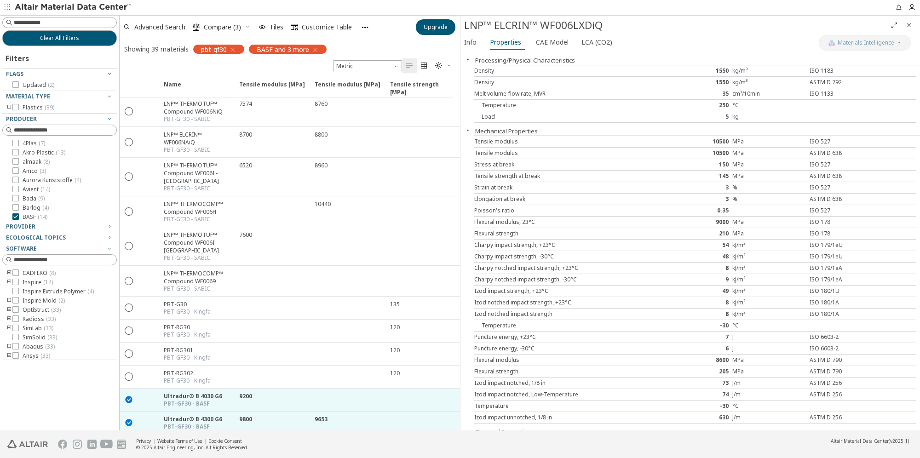
click at [606, 23] on icon "Close" at bounding box center [909, 25] width 7 height 7
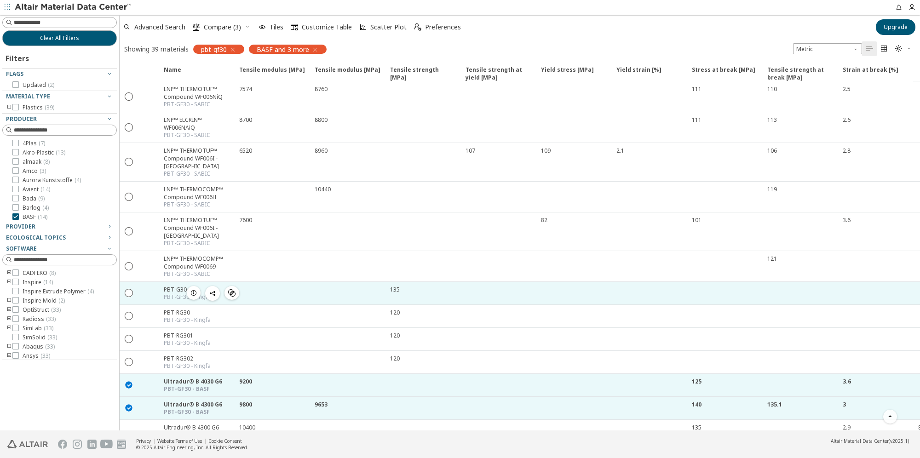
click at [173, 281] on div "PBT-G30" at bounding box center [187, 290] width 47 height 8
click at [129, 281] on icon "" at bounding box center [129, 293] width 8 height 8
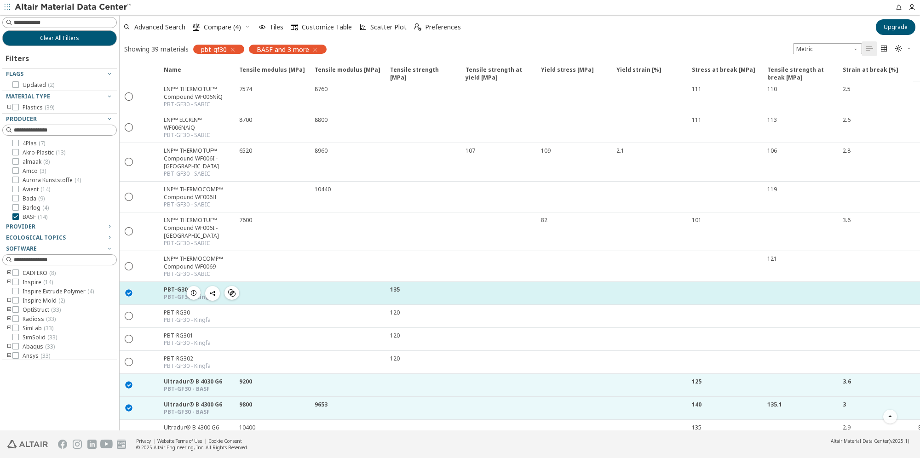
click at [217, 281] on span "button" at bounding box center [212, 293] width 11 height 15
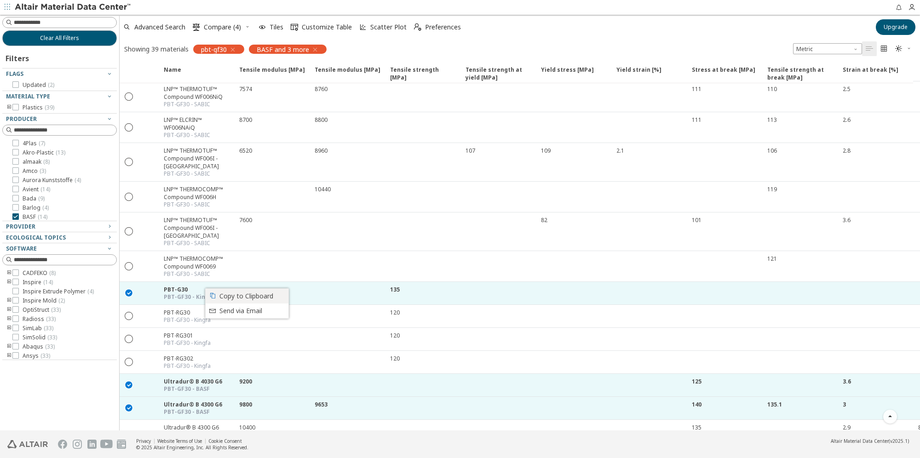
click at [221, 281] on span "Copy to Clipboard" at bounding box center [251, 296] width 64 height 15
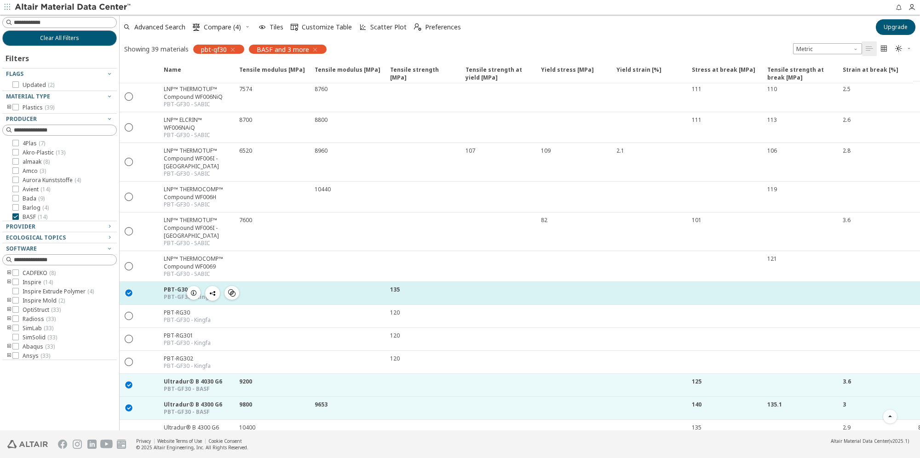
click at [201, 281] on div "" at bounding box center [213, 293] width 52 height 15
click at [197, 281] on icon "button" at bounding box center [193, 292] width 7 height 7
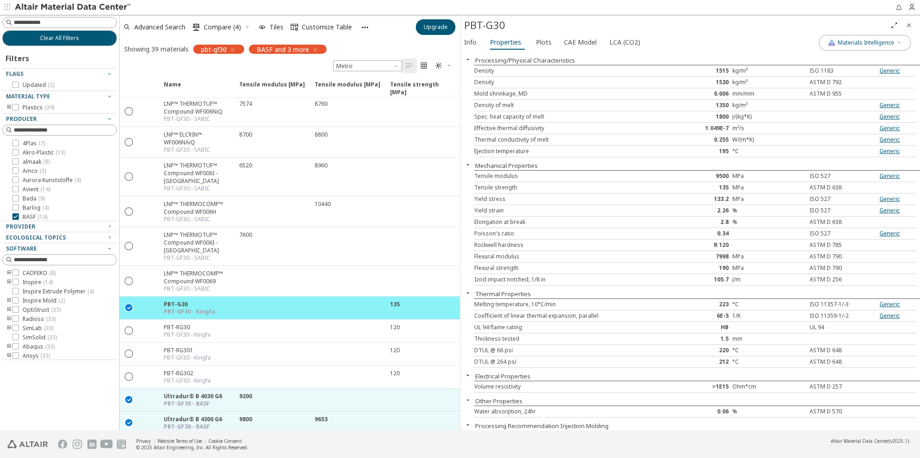
click at [188, 65] on div "Showing 39 materials pbt-gf30 BASF and 3 more Metric   " at bounding box center [290, 56] width 341 height 34
click at [606, 40] on span "Materials Intelligence" at bounding box center [866, 42] width 57 height 7
click at [606, 43] on div "Info Properties Plots CAE Model LCA (CO2)" at bounding box center [640, 43] width 358 height 17
click at [606, 48] on button "Materials Intelligence" at bounding box center [865, 43] width 92 height 16
click at [606, 48] on div "Info Properties Plots CAE Model LCA (CO2)" at bounding box center [640, 43] width 358 height 17
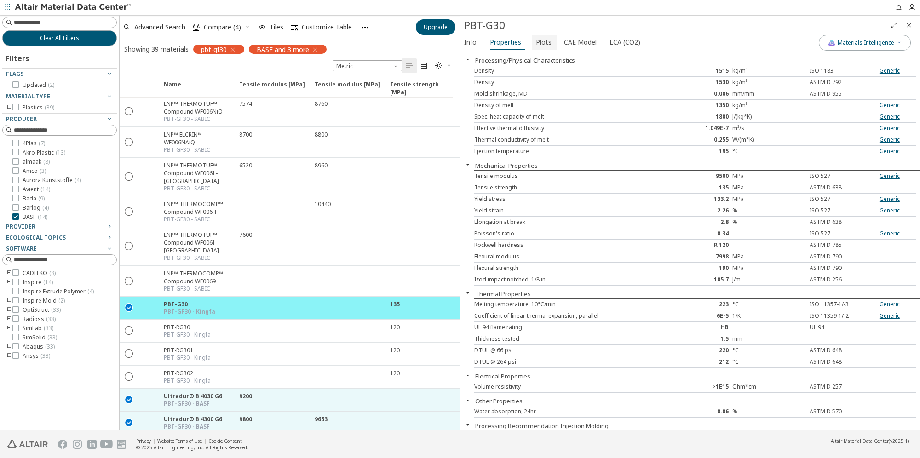
click at [536, 43] on span "Plots" at bounding box center [544, 42] width 16 height 15
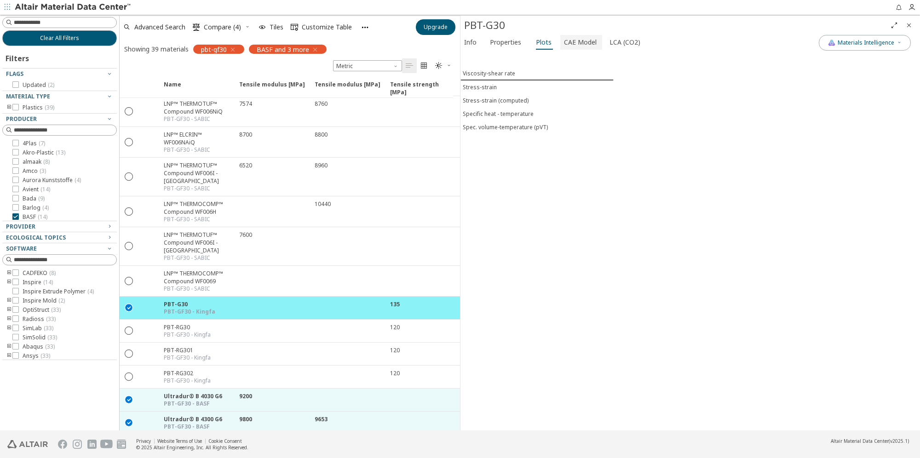
click at [566, 42] on span "CAE Model" at bounding box center [580, 42] width 33 height 15
click at [549, 42] on button "Plots" at bounding box center [544, 42] width 24 height 15
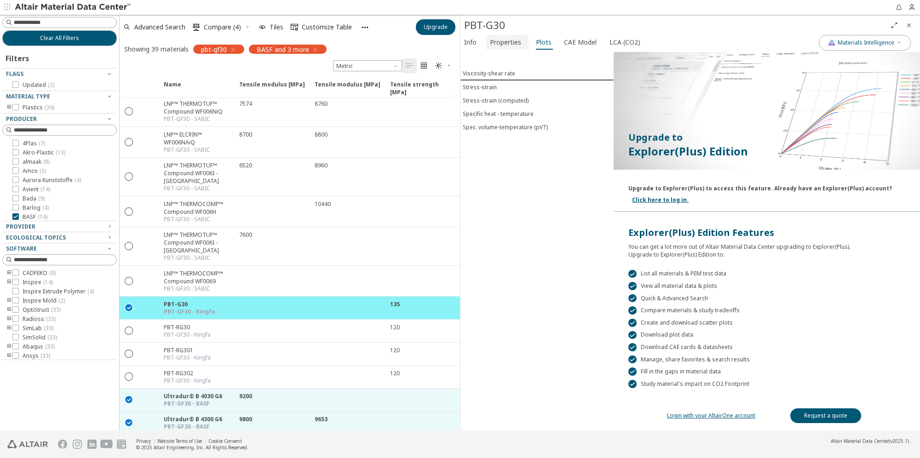
click at [515, 48] on span "Properties" at bounding box center [505, 42] width 31 height 15
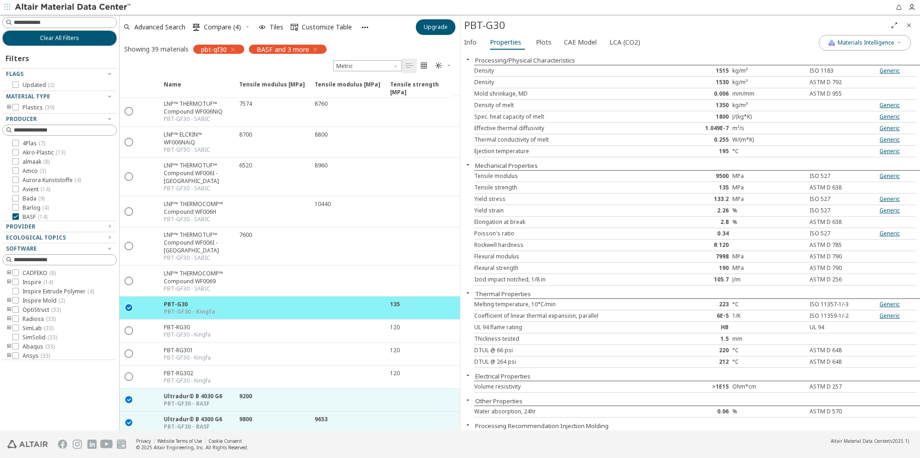
scroll to position [20, 0]
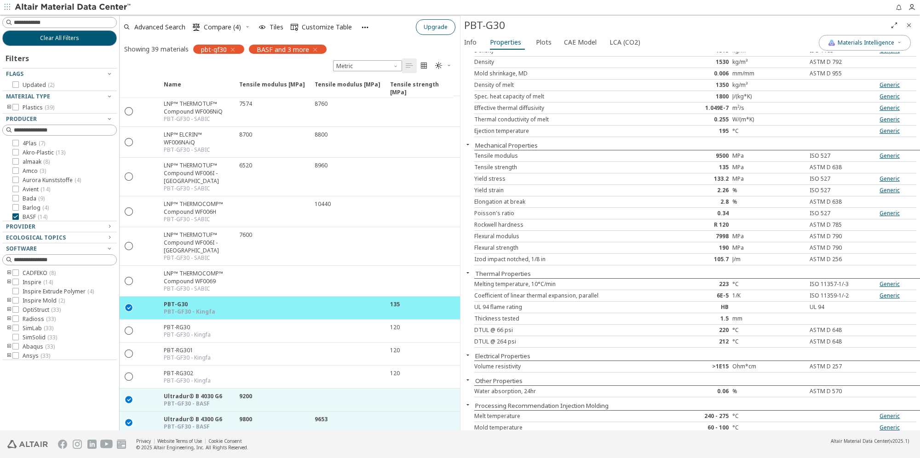
click at [606, 25] on icon "Close" at bounding box center [909, 25] width 7 height 7
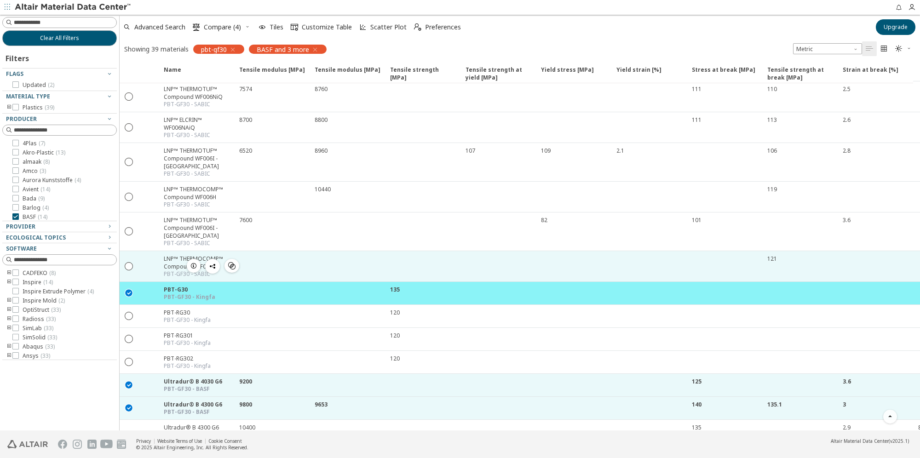
click at [312, 267] on div at bounding box center [346, 266] width 75 height 30
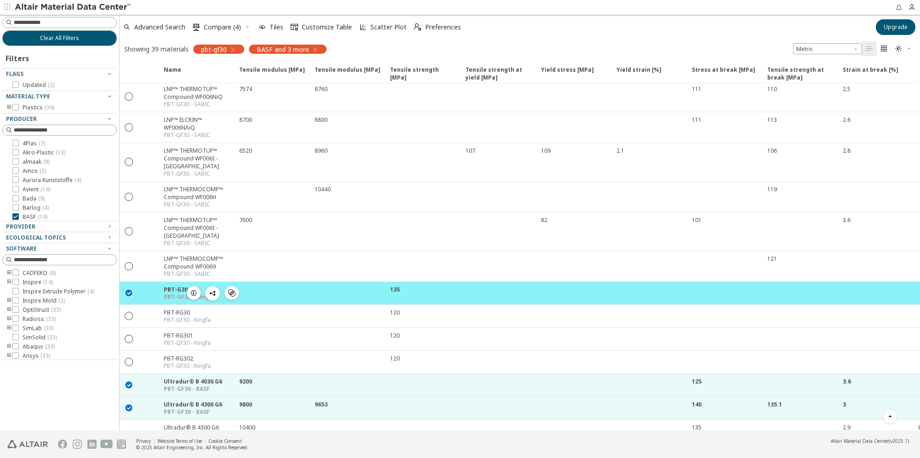
click at [129, 281] on icon "" at bounding box center [129, 293] width 8 height 8
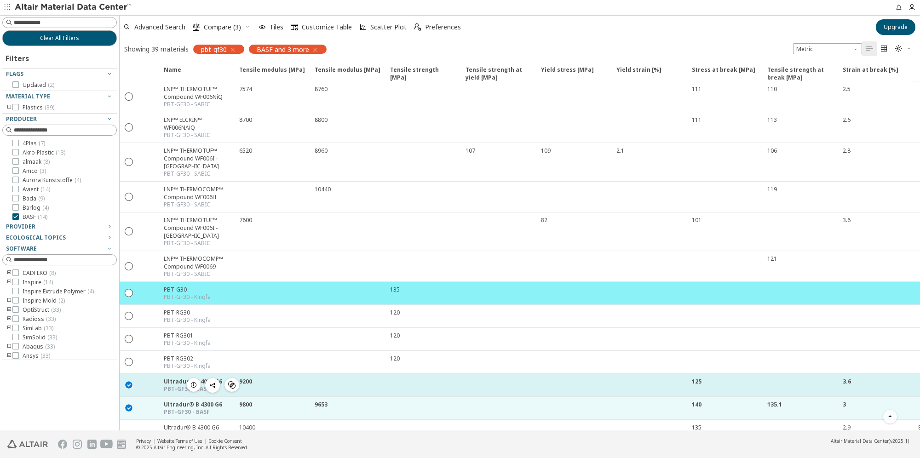
click at [127, 281] on icon "" at bounding box center [129, 385] width 8 height 8
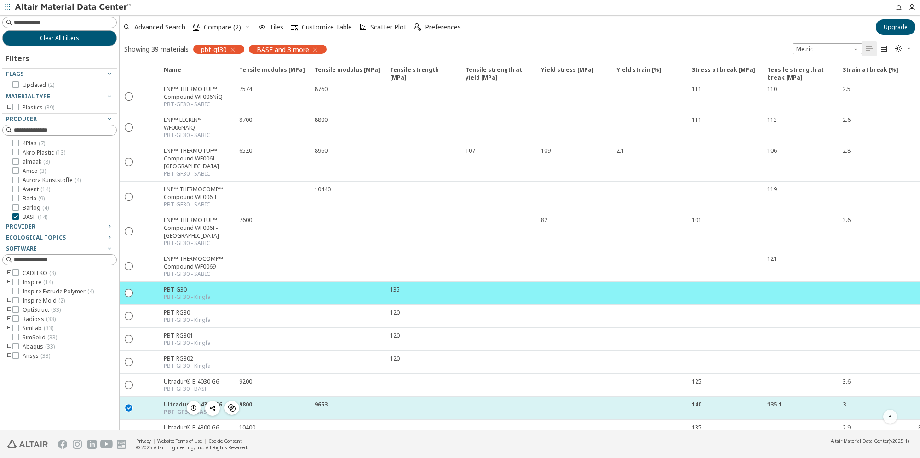
drag, startPoint x: 127, startPoint y: 387, endPoint x: 139, endPoint y: 389, distance: 12.1
click at [127, 281] on div " " at bounding box center [129, 408] width 18 height 17
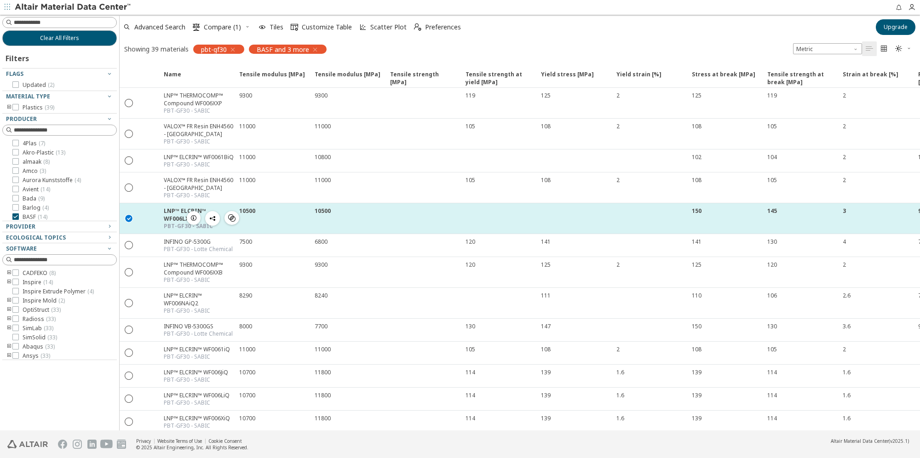
click at [129, 220] on icon "" at bounding box center [129, 218] width 8 height 8
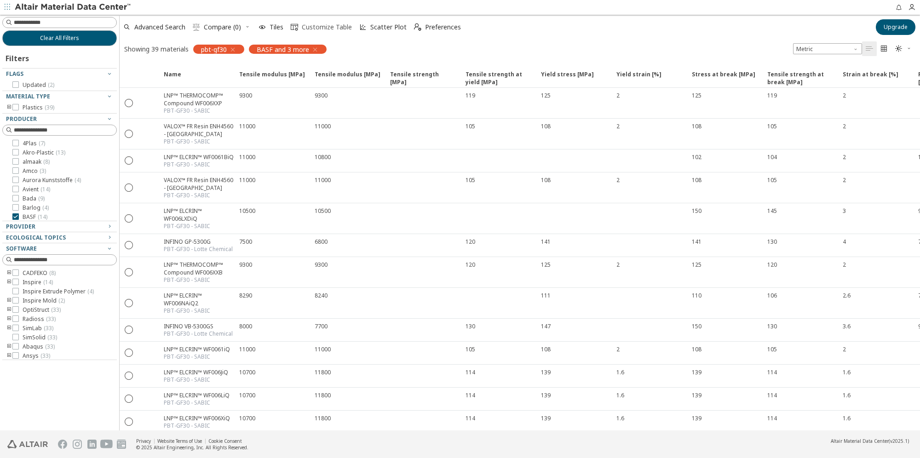
click at [340, 33] on span " Customize Table" at bounding box center [321, 27] width 65 height 20
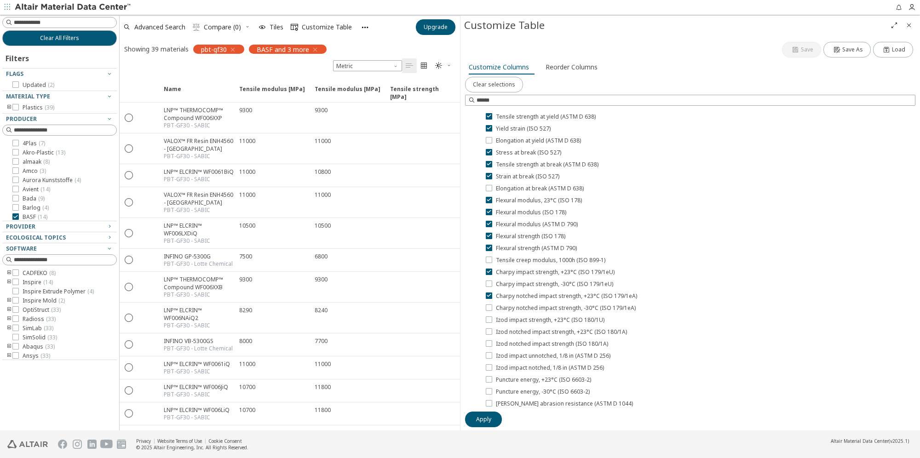
click at [606, 26] on icon "Close" at bounding box center [909, 25] width 7 height 7
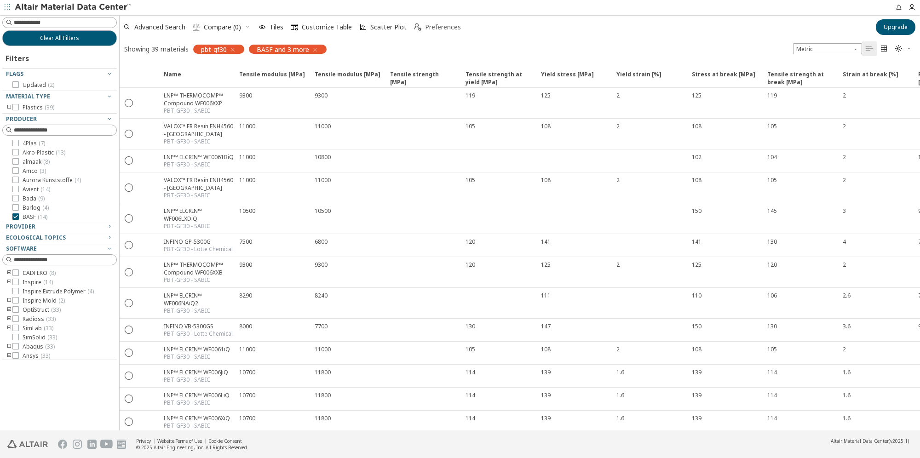
click at [436, 25] on span "Preferences" at bounding box center [443, 27] width 36 height 6
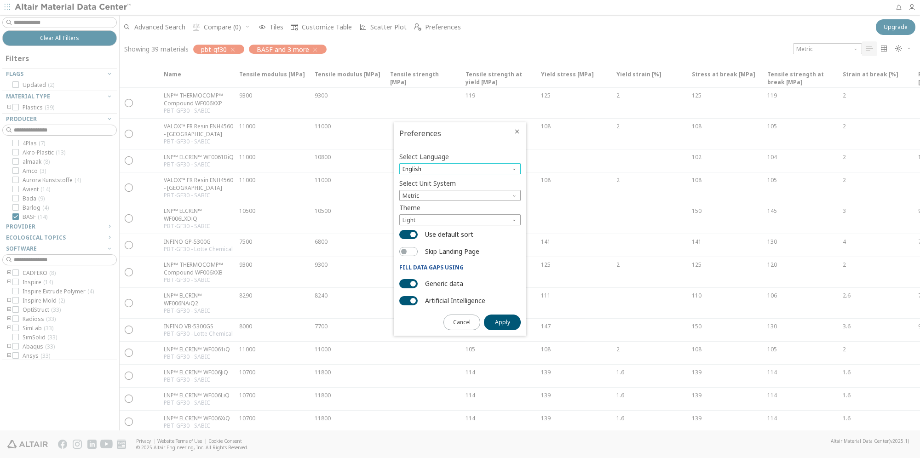
click at [489, 166] on span "English" at bounding box center [459, 168] width 121 height 11
click at [479, 146] on div "Select Language English Select Unit System Metric Theme Light Use default sort …" at bounding box center [460, 239] width 133 height 191
click at [468, 281] on button "Cancel" at bounding box center [462, 323] width 37 height 16
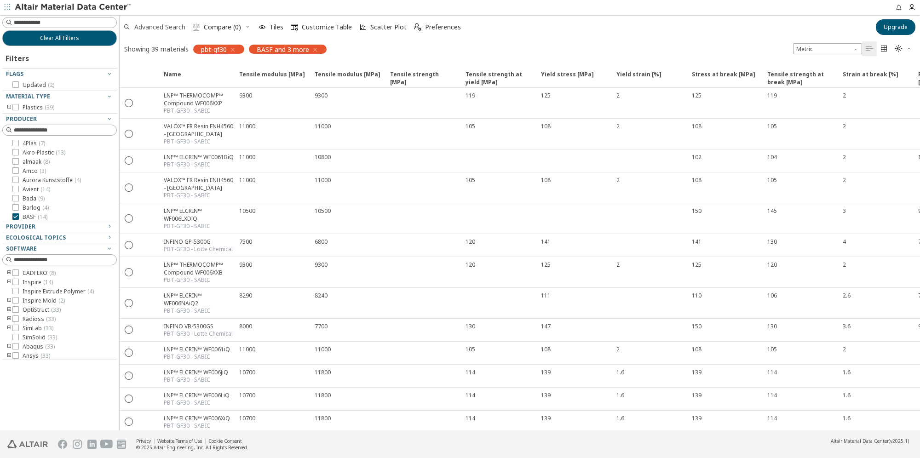
click at [183, 25] on span "Advanced Search" at bounding box center [159, 27] width 51 height 6
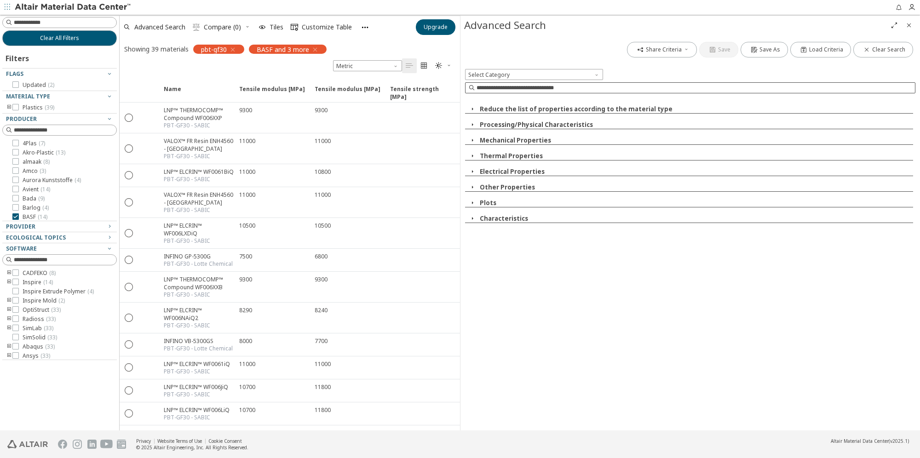
click at [533, 90] on input at bounding box center [696, 87] width 439 height 9
click at [536, 80] on div "Select Category" at bounding box center [690, 83] width 451 height 29
click at [536, 75] on span "Select Category" at bounding box center [534, 74] width 138 height 11
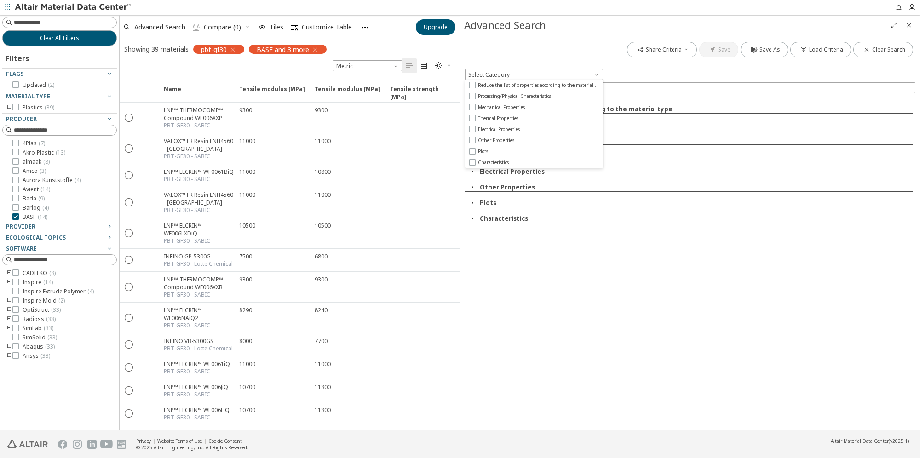
click at [533, 57] on div "Share Criteria Save Save As Load Criteria Clear Search" at bounding box center [690, 50] width 451 height 20
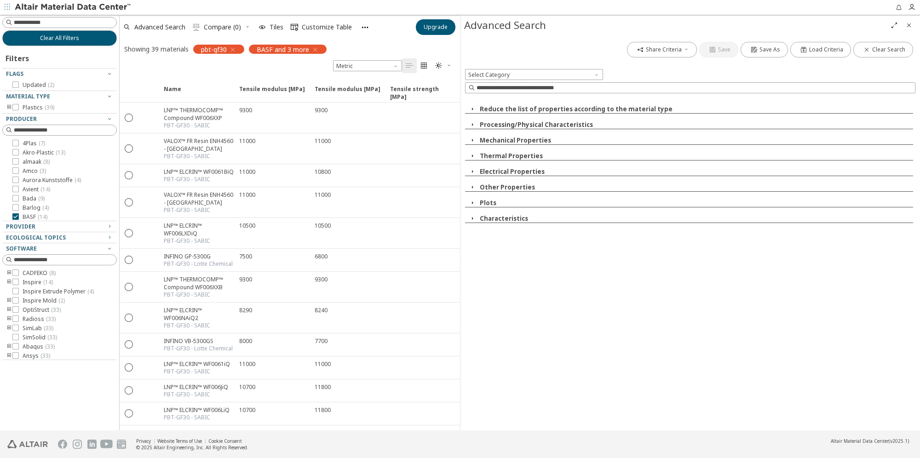
click at [606, 25] on icon "Close" at bounding box center [909, 25] width 7 height 7
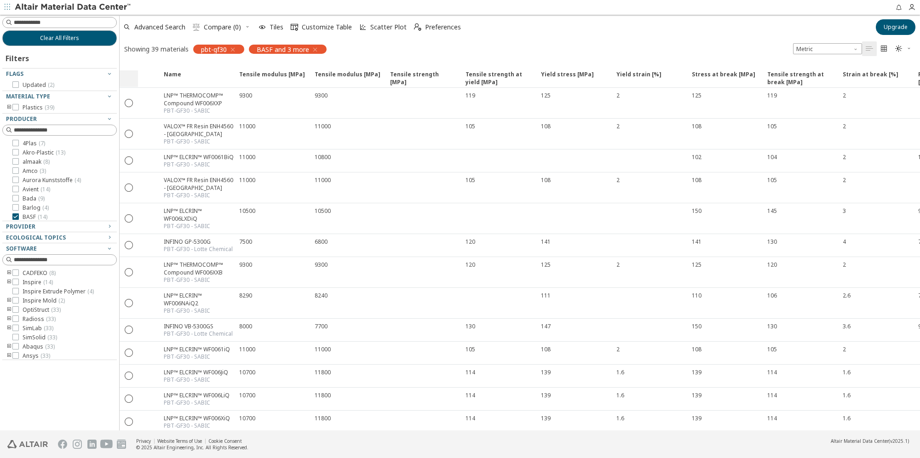
click at [129, 77] on div at bounding box center [129, 78] width 18 height 19
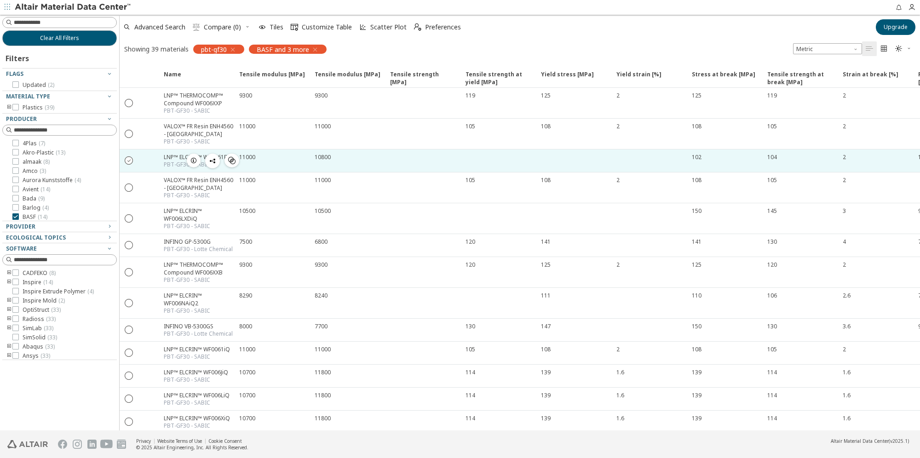
click at [130, 162] on icon "" at bounding box center [129, 160] width 8 height 8
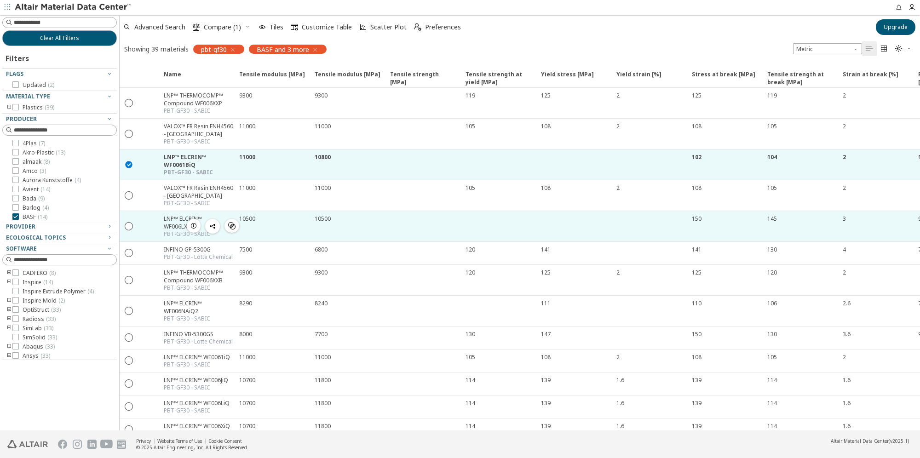
click at [133, 219] on div " " at bounding box center [129, 226] width 18 height 17
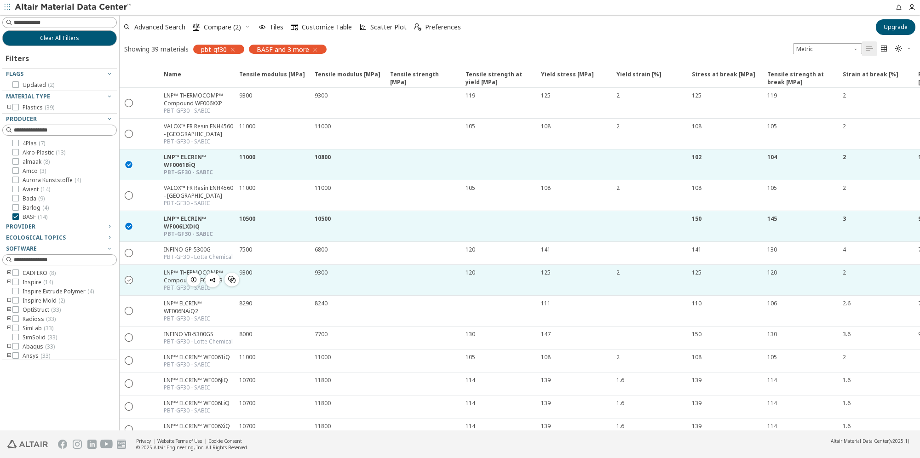
click at [130, 276] on icon "" at bounding box center [129, 280] width 8 height 8
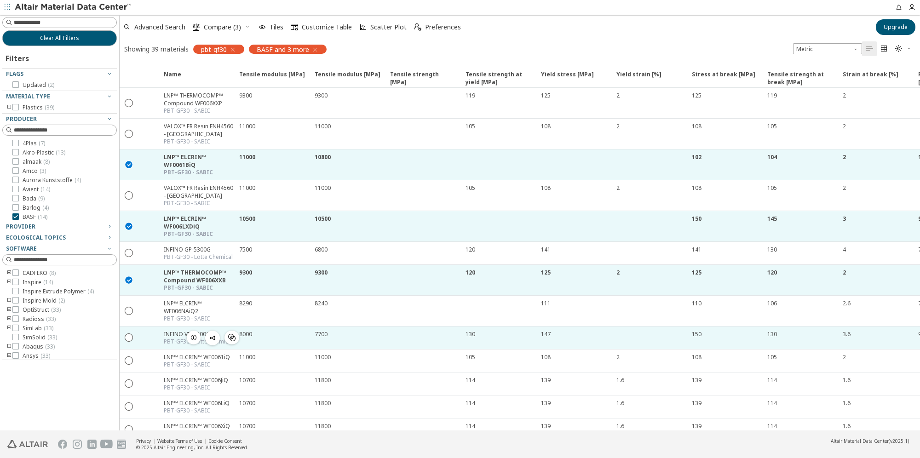
click at [129, 281] on div " " at bounding box center [129, 337] width 18 height 17
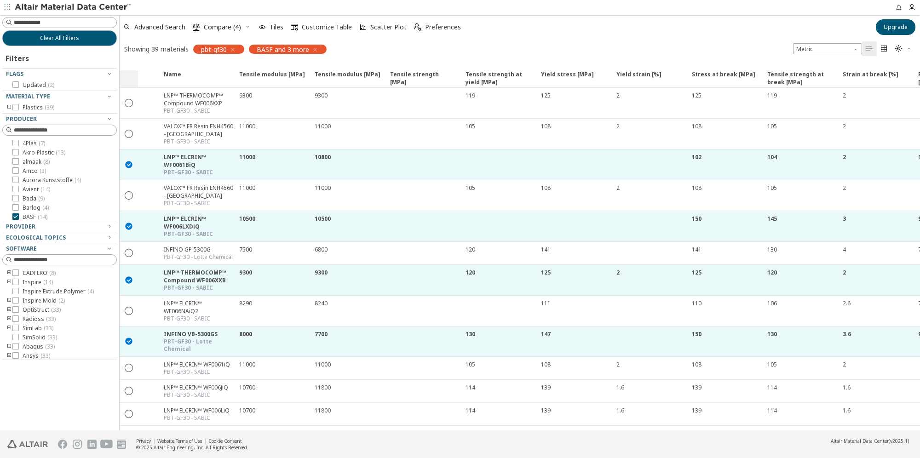
click at [130, 77] on div at bounding box center [129, 78] width 18 height 19
click at [155, 71] on span "Expand" at bounding box center [148, 78] width 20 height 17
click at [154, 72] on span "Expand" at bounding box center [148, 78] width 20 height 17
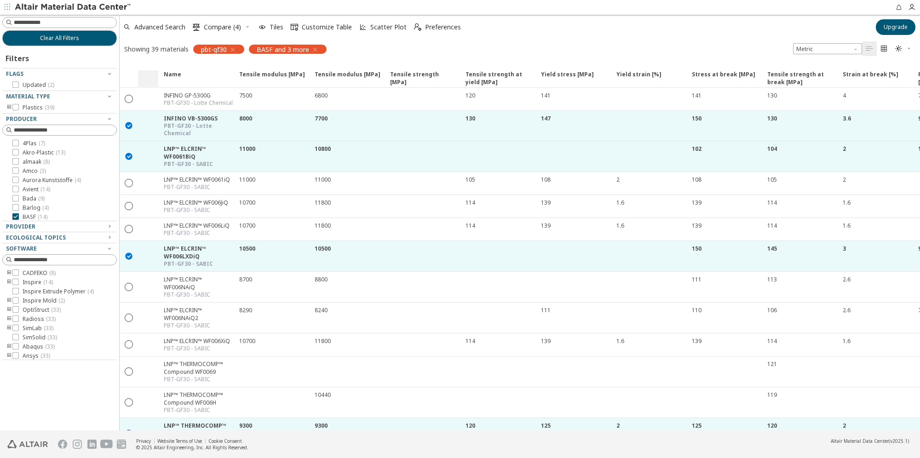
click at [147, 75] on span "Expand" at bounding box center [148, 78] width 20 height 17
click at [131, 76] on div at bounding box center [129, 78] width 18 height 19
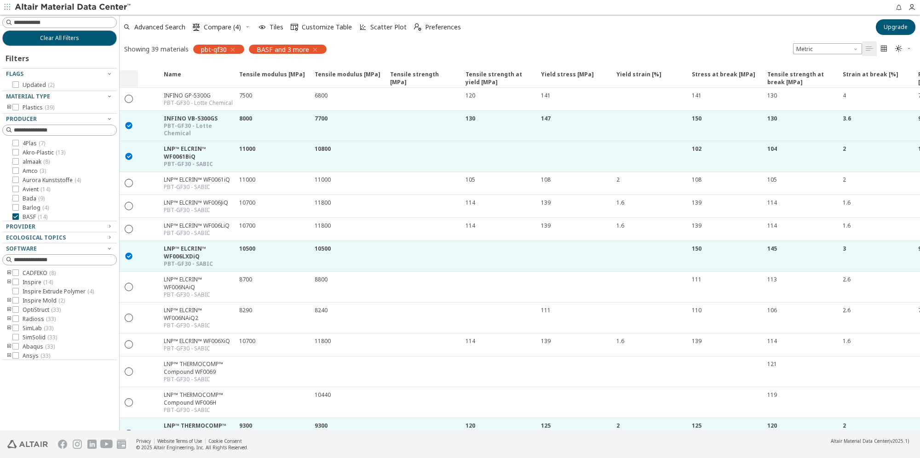
click at [131, 76] on div at bounding box center [129, 78] width 18 height 19
click at [142, 75] on span "Expand" at bounding box center [148, 78] width 20 height 17
click at [168, 77] on span "Name" at bounding box center [172, 78] width 17 height 17
drag, startPoint x: 146, startPoint y: 72, endPoint x: 152, endPoint y: 57, distance: 16.2
click at [151, 57] on div "Showing 39 materials pbt-gf30 BASF and 3 more" at bounding box center [226, 48] width 212 height 19
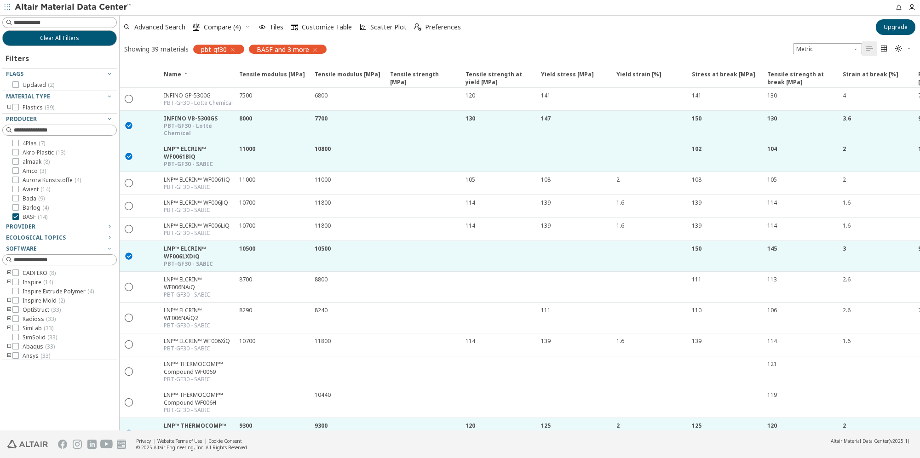
click at [606, 36] on div "Advanced Search  Compare (4) Tiles  Customize Table Scatter Plot  Preferences" at bounding box center [495, 27] width 751 height 20
